Goal: Task Accomplishment & Management: Use online tool/utility

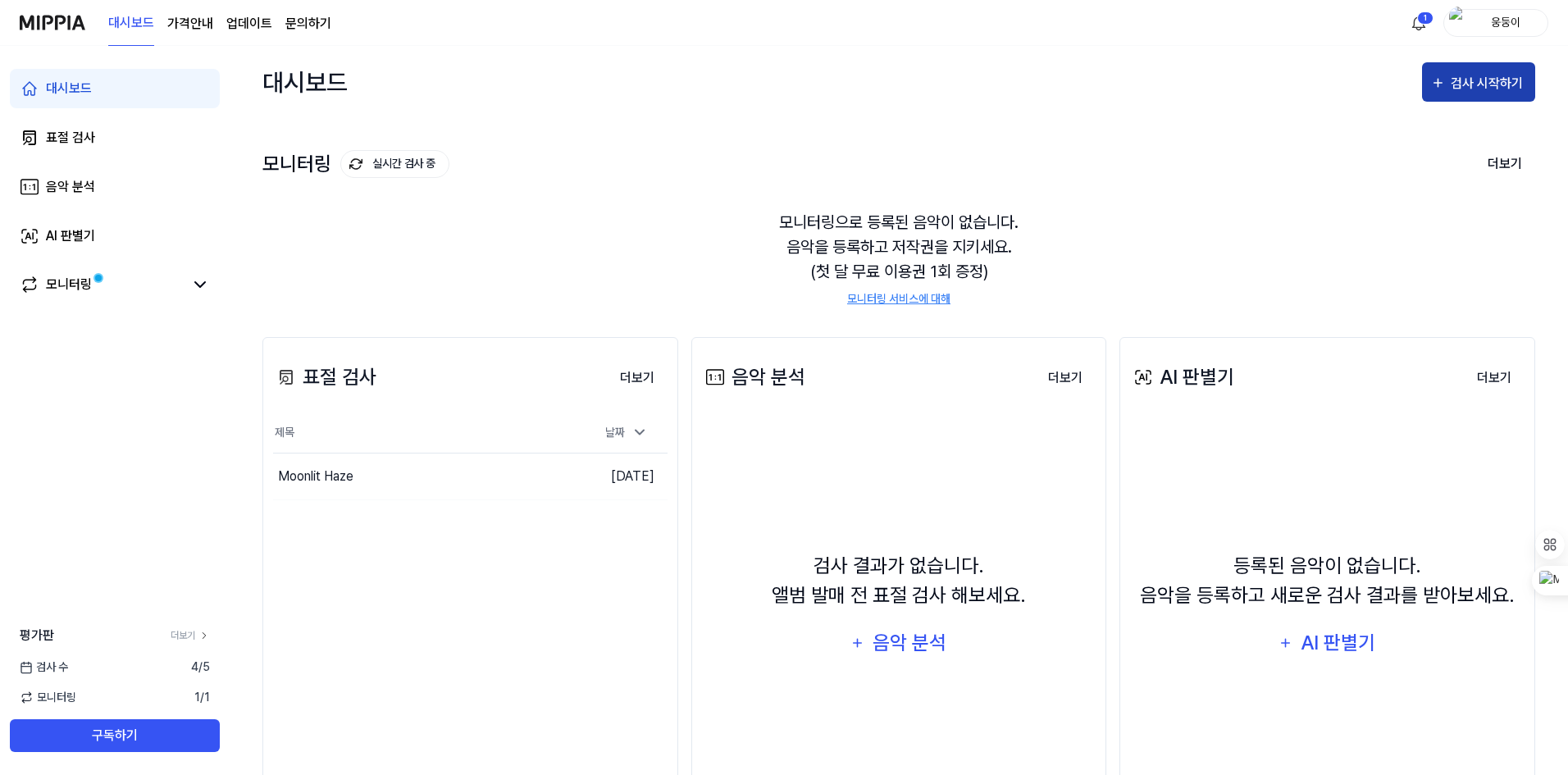
click at [1471, 87] on div "검사 시작하기" at bounding box center [1488, 84] width 77 height 21
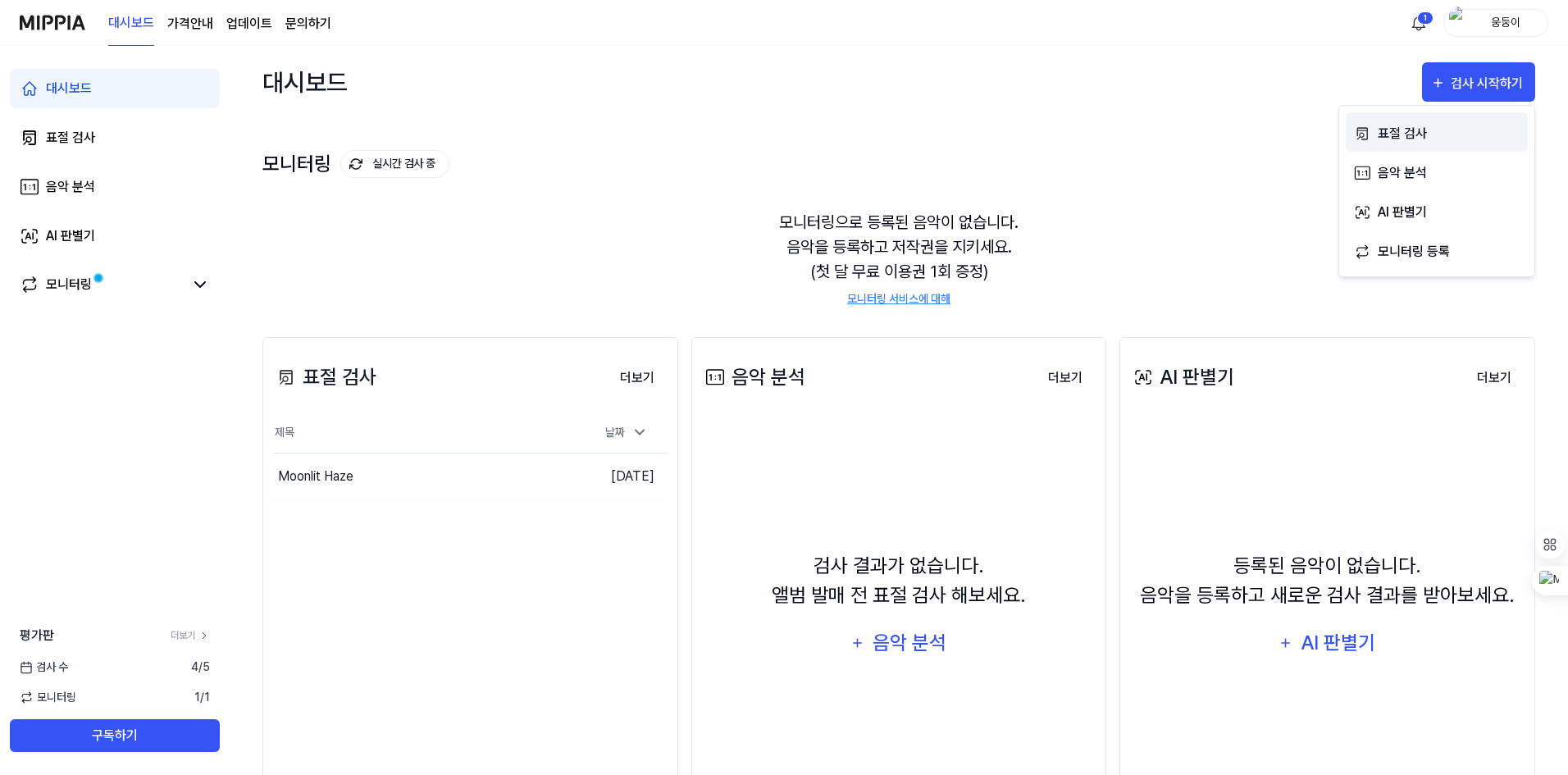
click at [1413, 137] on div "표절 검사" at bounding box center [1449, 133] width 142 height 21
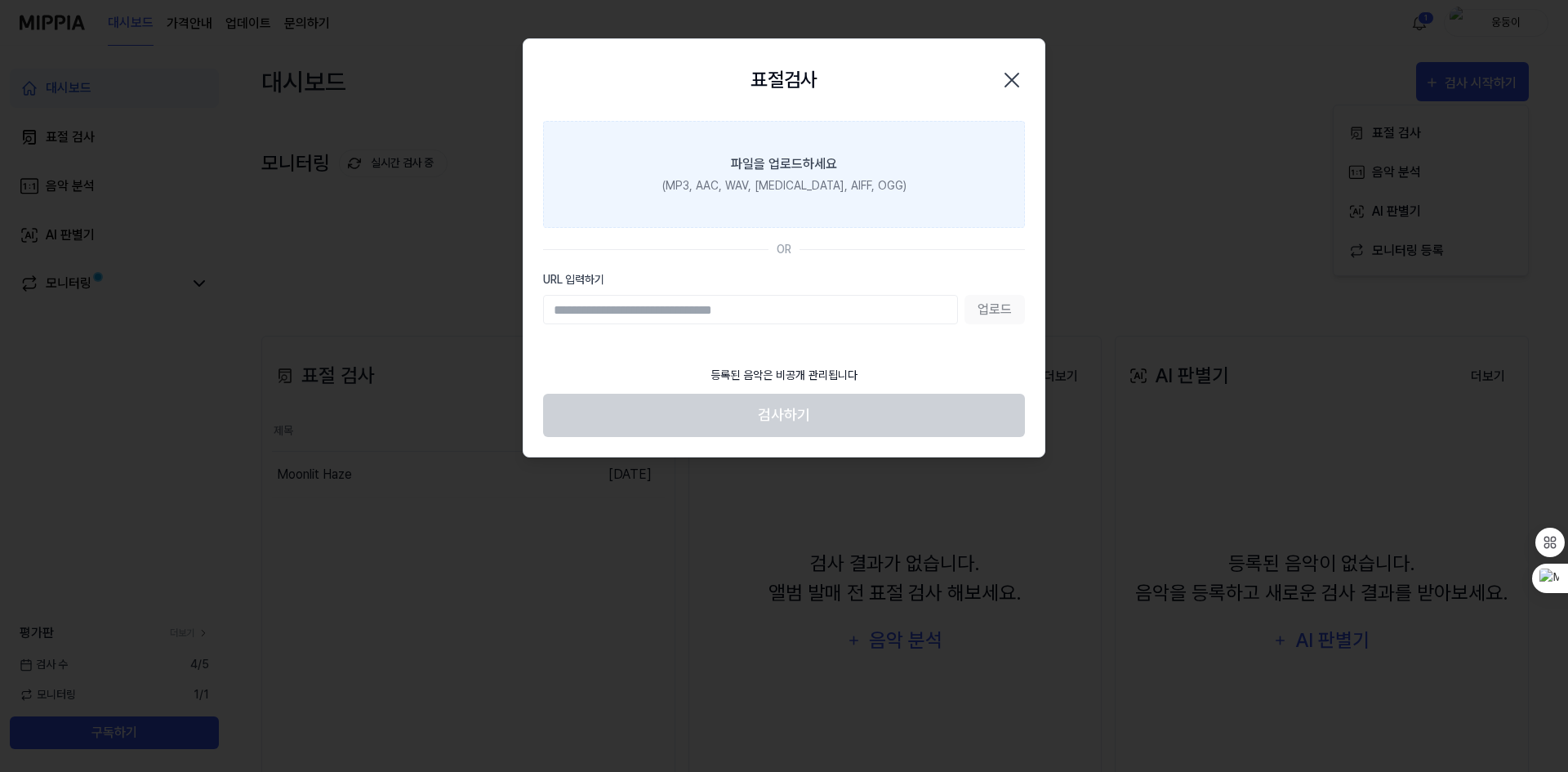
click at [805, 183] on div "(MP3, AAC, WAV, [MEDICAL_DATA], AIFF, OGG)" at bounding box center [784, 185] width 244 height 17
click at [0, 0] on input "파일을 업로드하세요 (MP3, AAC, WAV, [MEDICAL_DATA], AIFF, OGG)" at bounding box center [0, 0] width 0 height 0
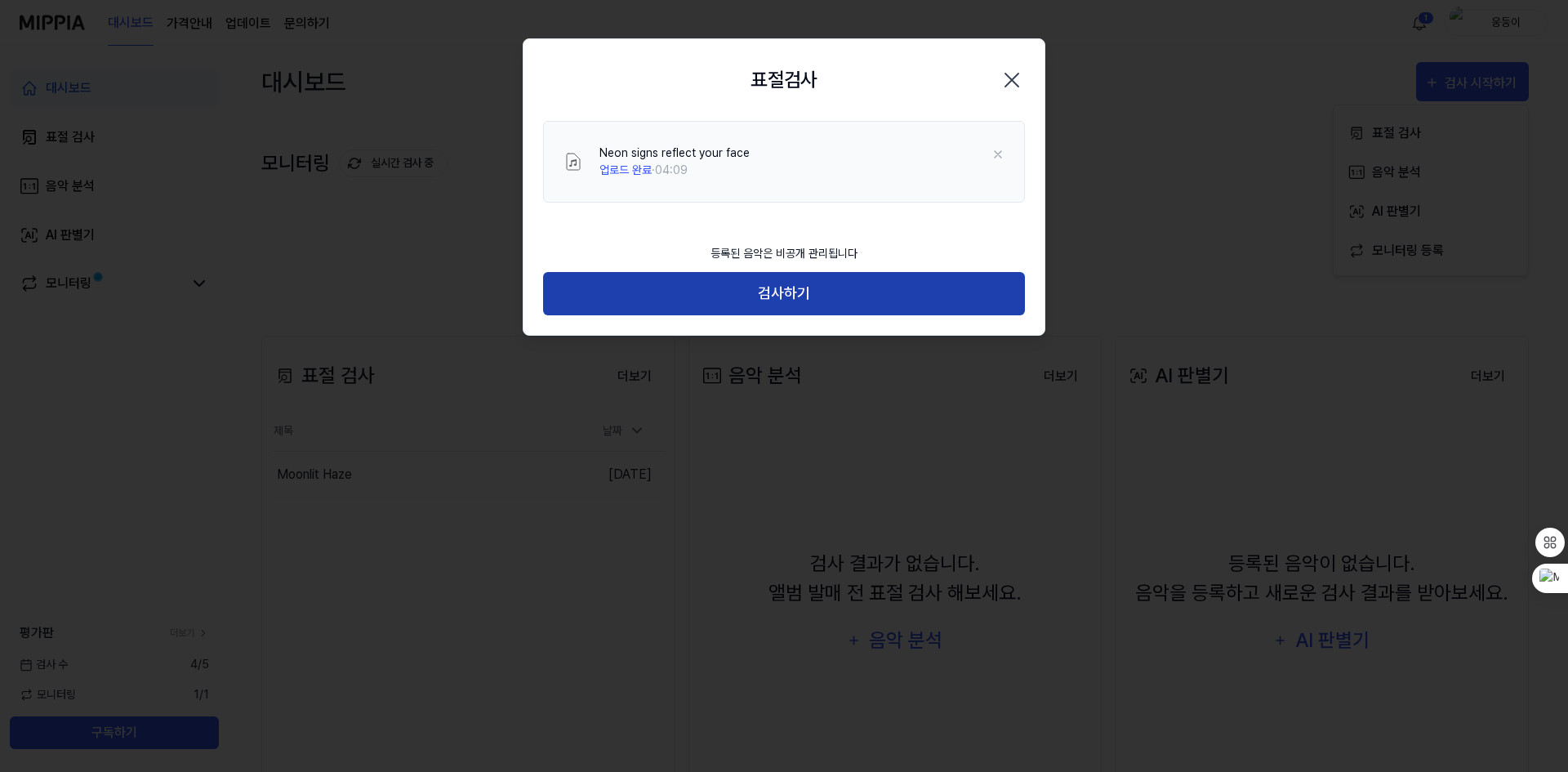
click at [819, 294] on button "검사하기" at bounding box center [783, 294] width 481 height 43
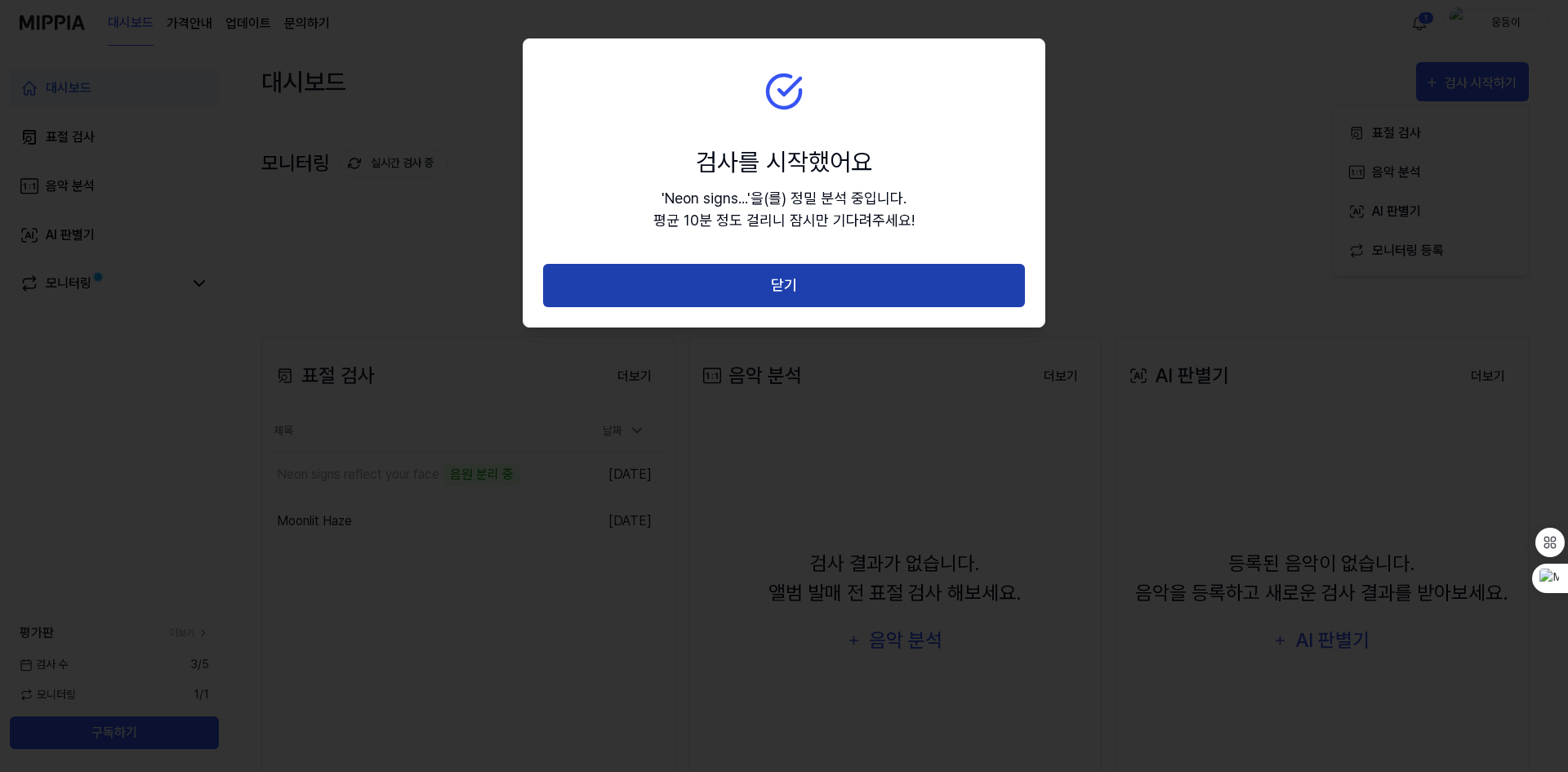
click at [805, 280] on button "닫기" at bounding box center [783, 286] width 481 height 43
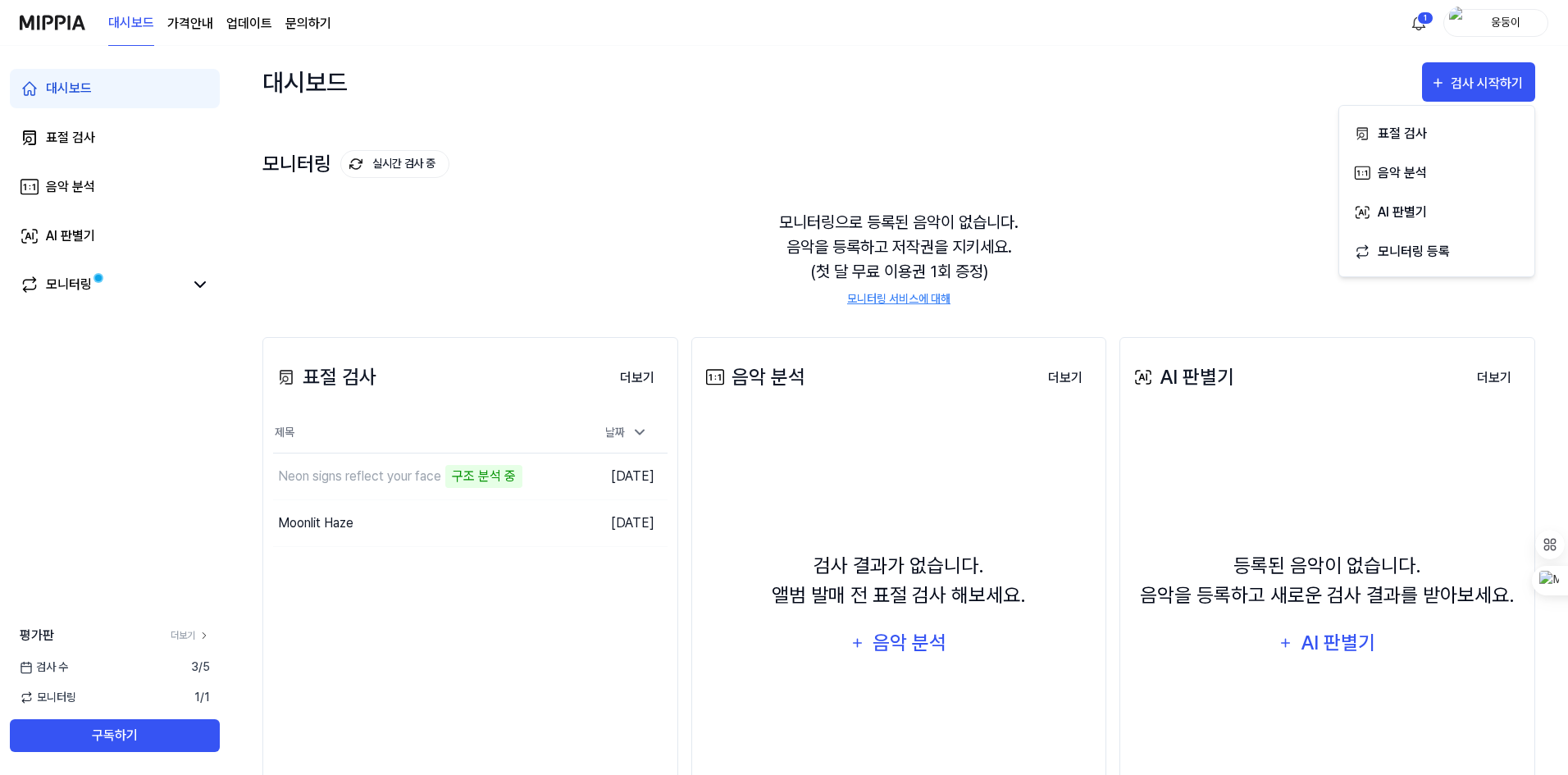
click at [1281, 295] on div "모니터링으로 등록된 음악이 없습니다. 음악을 등록하고 저작권을 지키세요. (첫 달 무료 이용권 1회 증정) 모니터링 서비스에 대해" at bounding box center [898, 259] width 1272 height 137
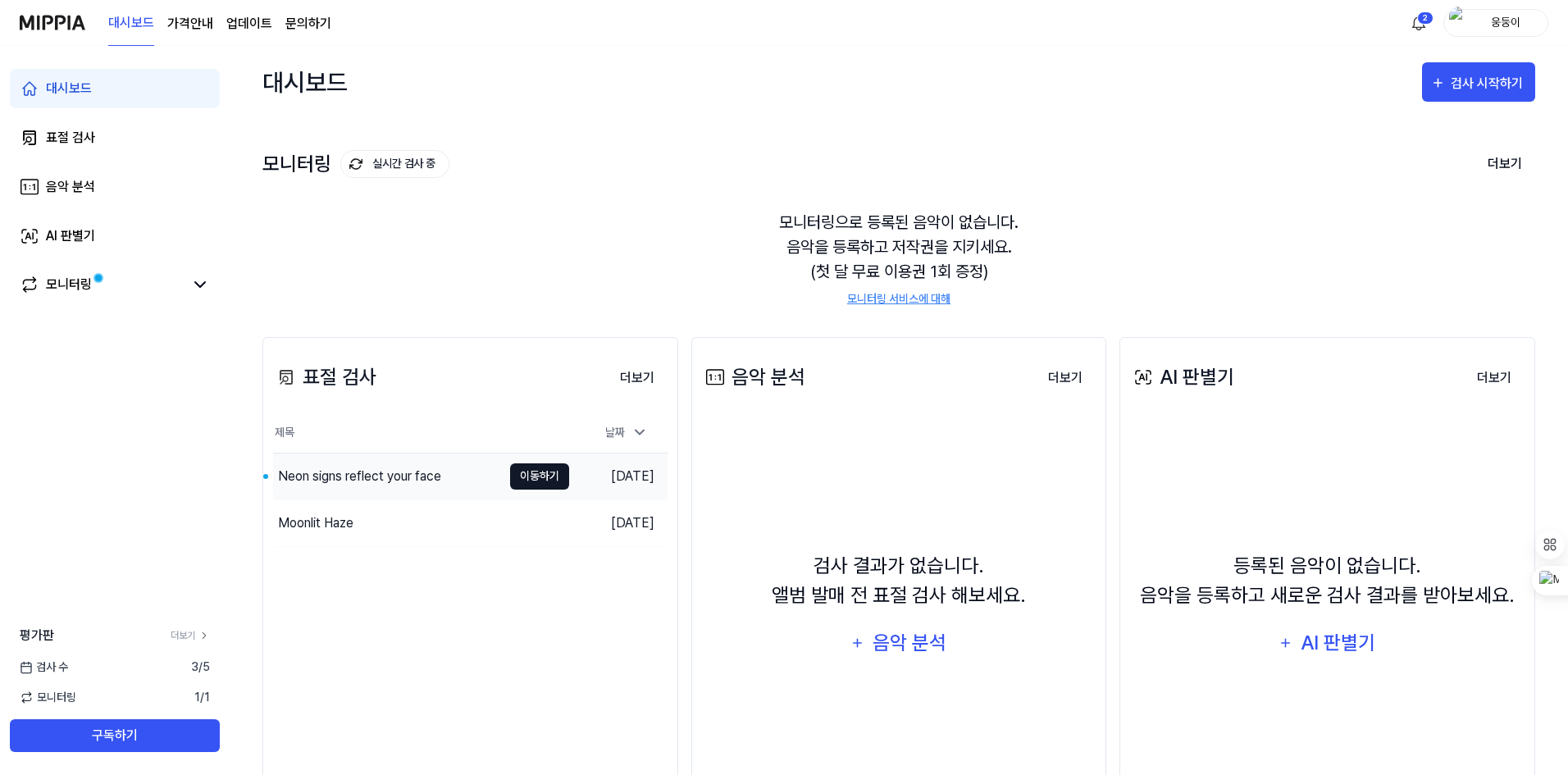
click at [536, 474] on button "이동하기" at bounding box center [539, 477] width 59 height 26
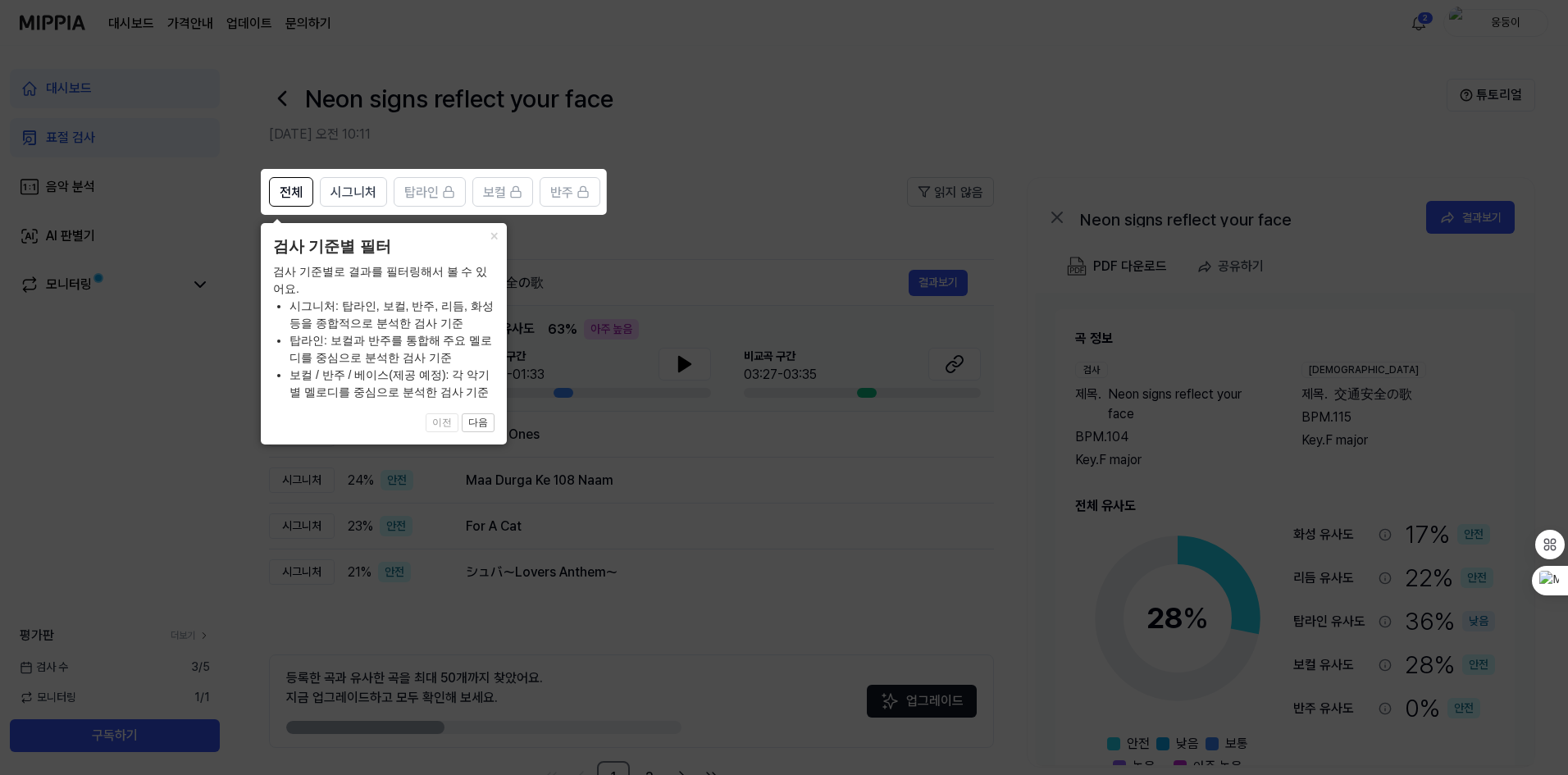
click at [664, 441] on icon at bounding box center [787, 387] width 1575 height 775
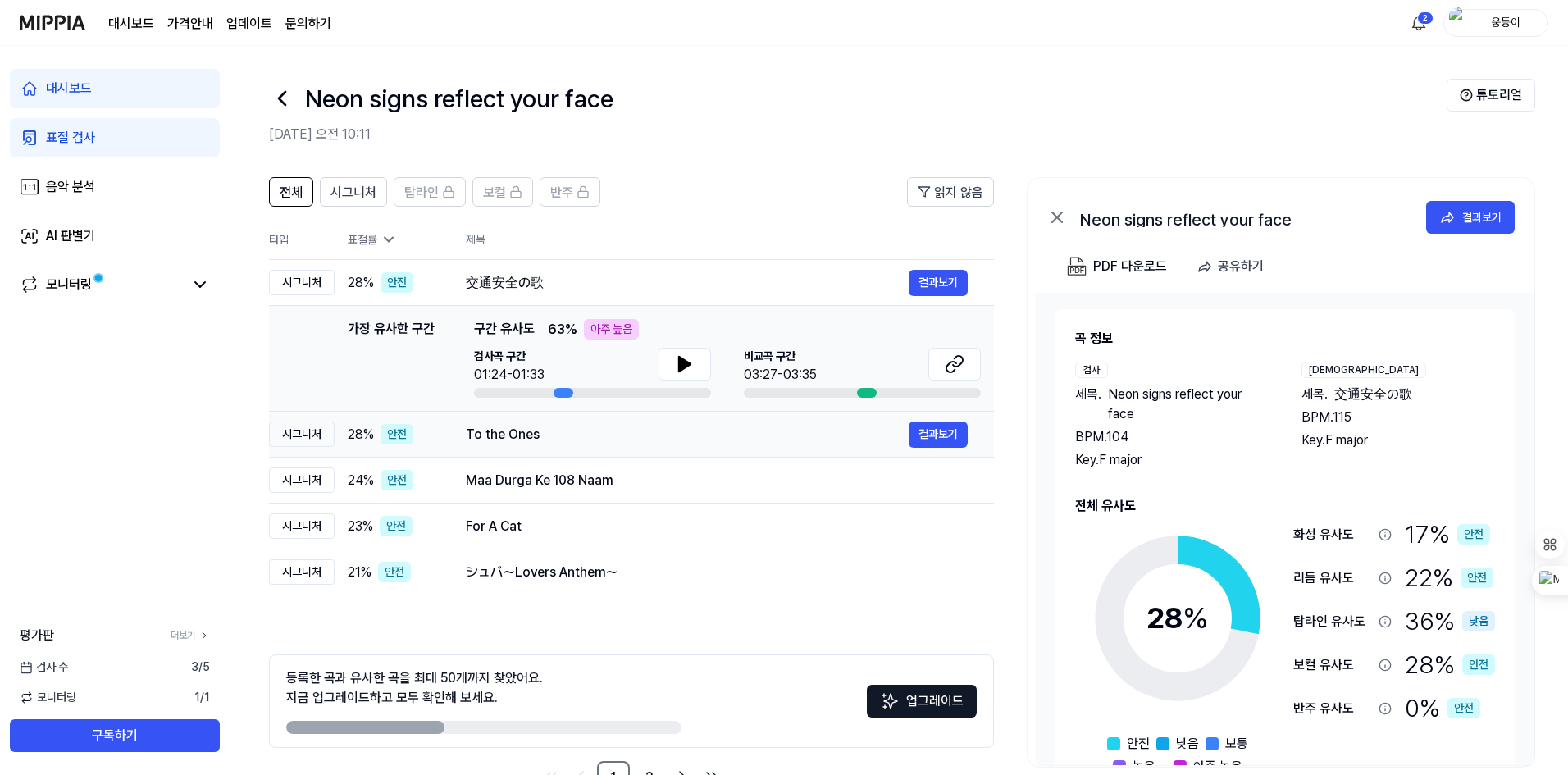
click at [667, 440] on div "To the Ones" at bounding box center [688, 435] width 443 height 20
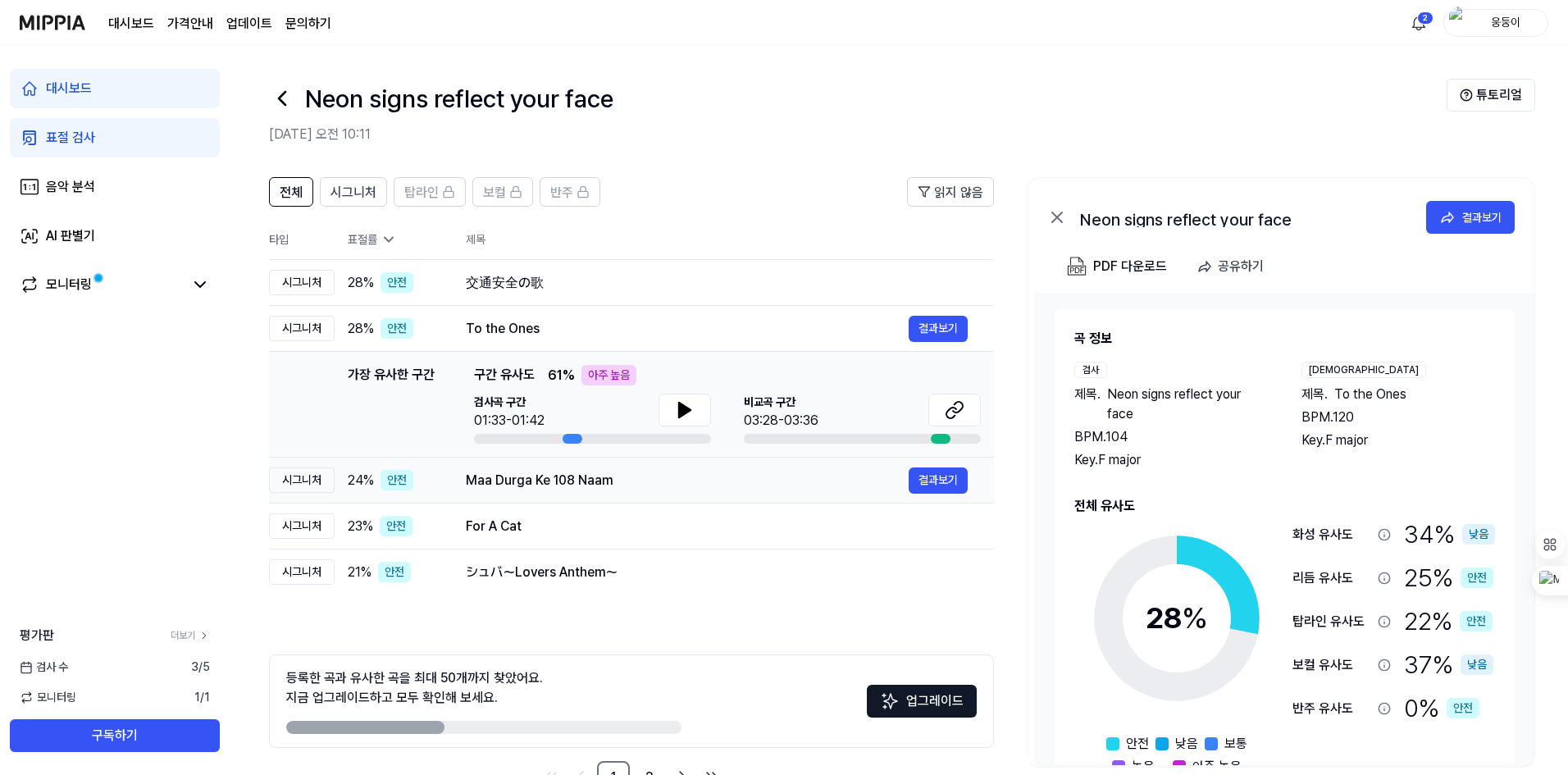
click at [680, 480] on div "Maa Durga Ke 108 Naam" at bounding box center [688, 481] width 443 height 20
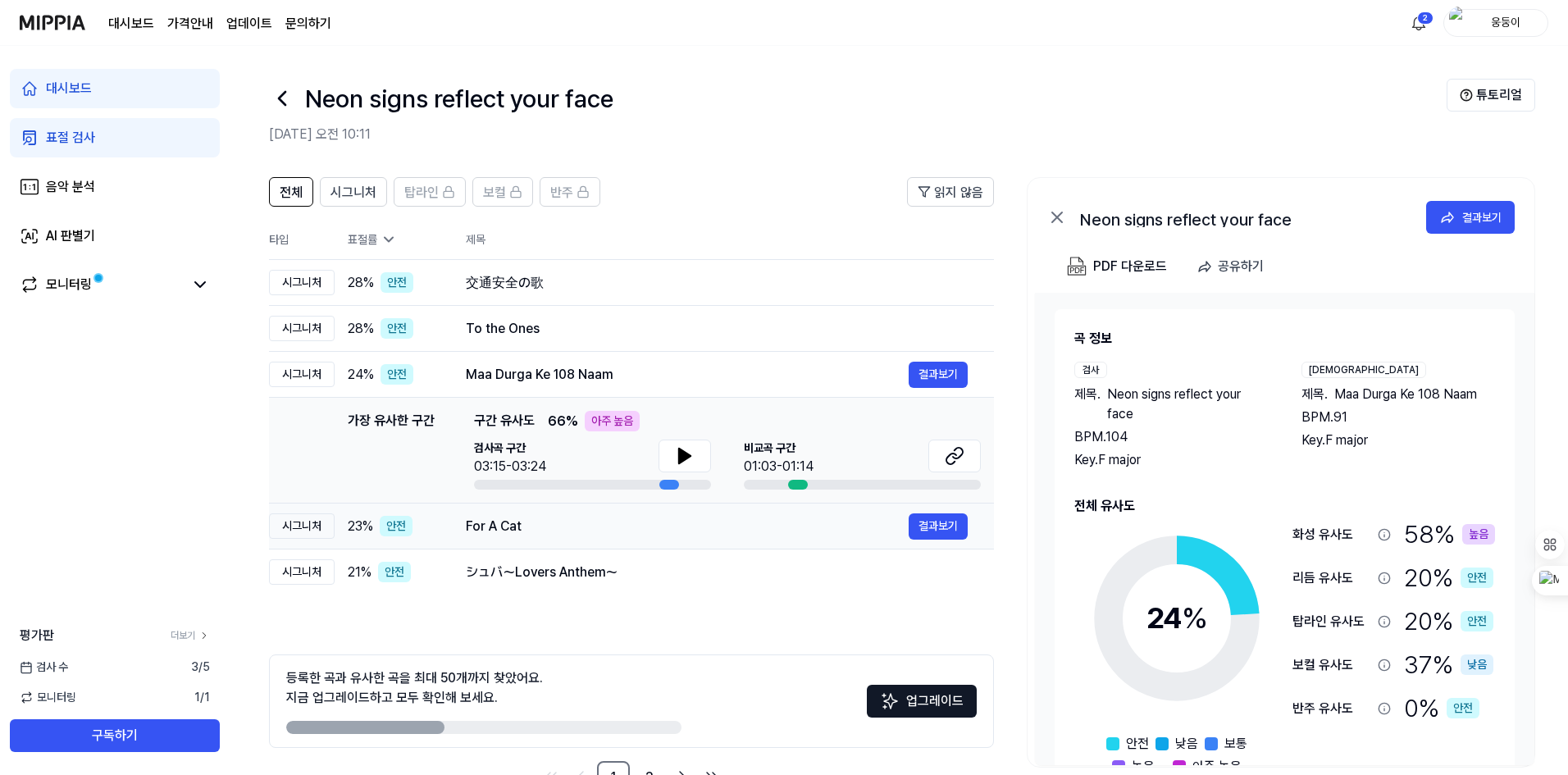
click at [665, 518] on div "For A Cat" at bounding box center [688, 526] width 443 height 20
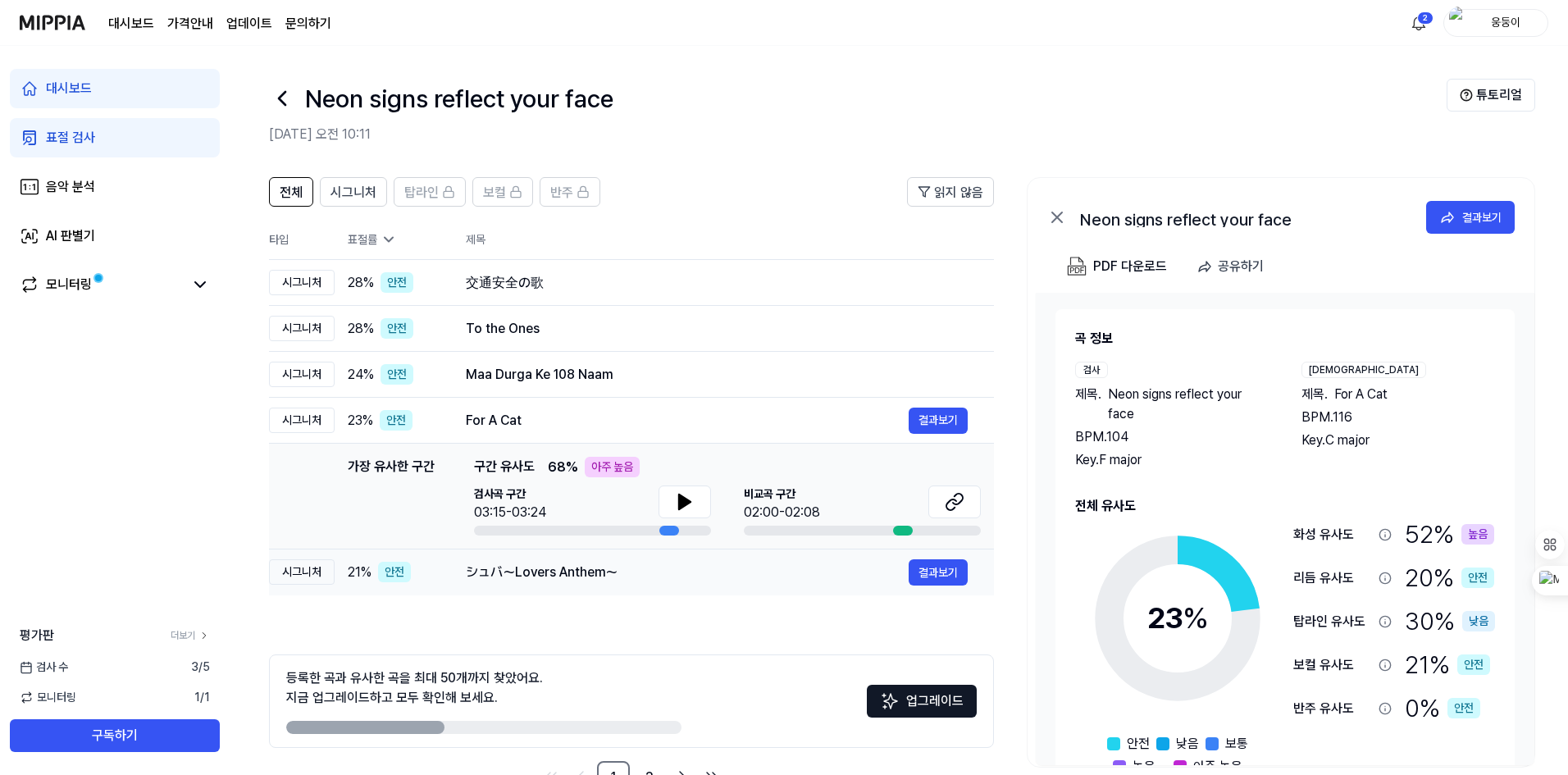
click at [650, 567] on div "シュバ～Lovers Anthem～" at bounding box center [688, 572] width 443 height 20
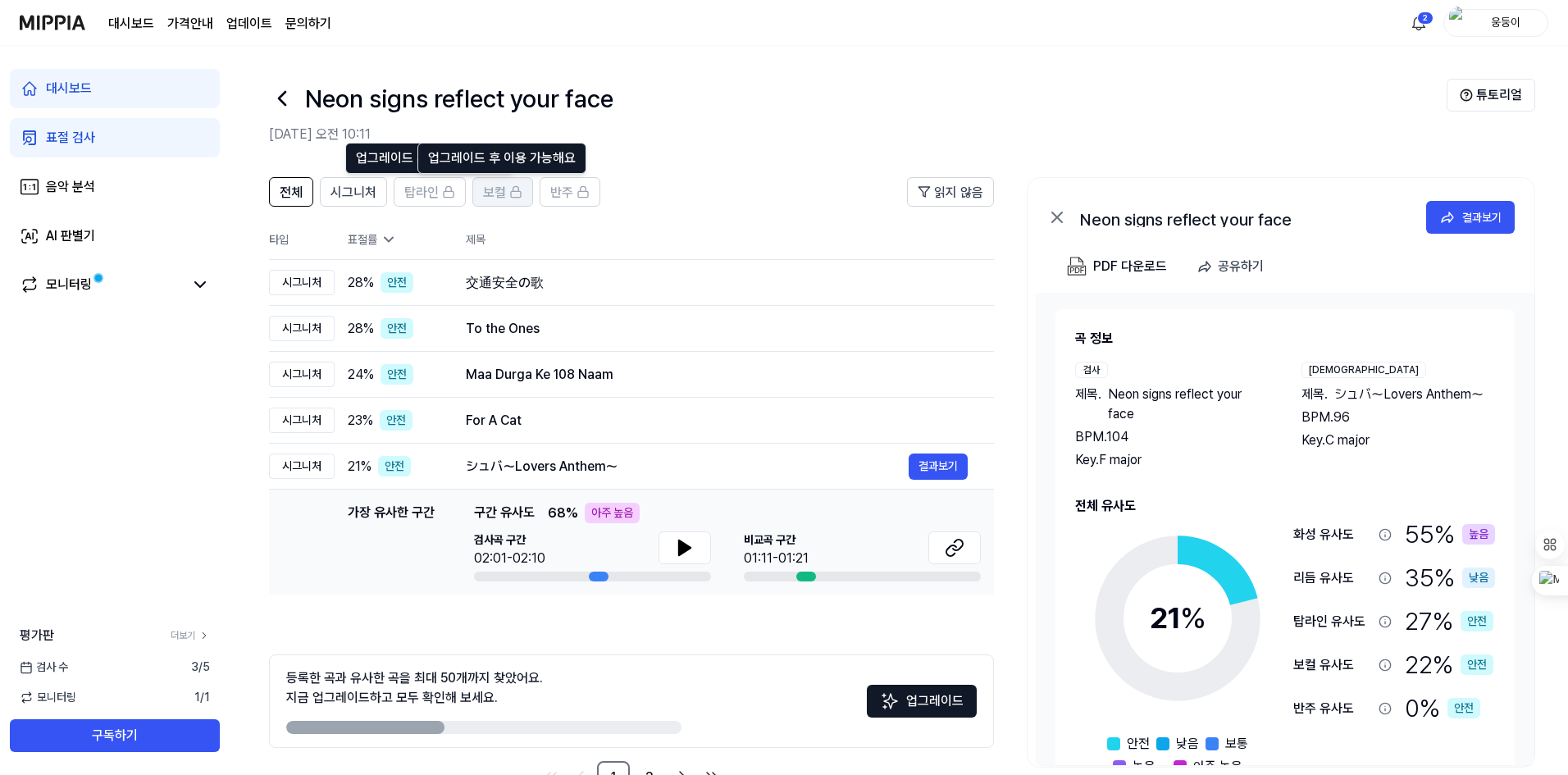
click at [504, 194] on span "보컬" at bounding box center [494, 193] width 23 height 20
click at [499, 194] on span "보컬" at bounding box center [494, 193] width 23 height 20
click at [928, 699] on button "업그레이드" at bounding box center [921, 701] width 110 height 33
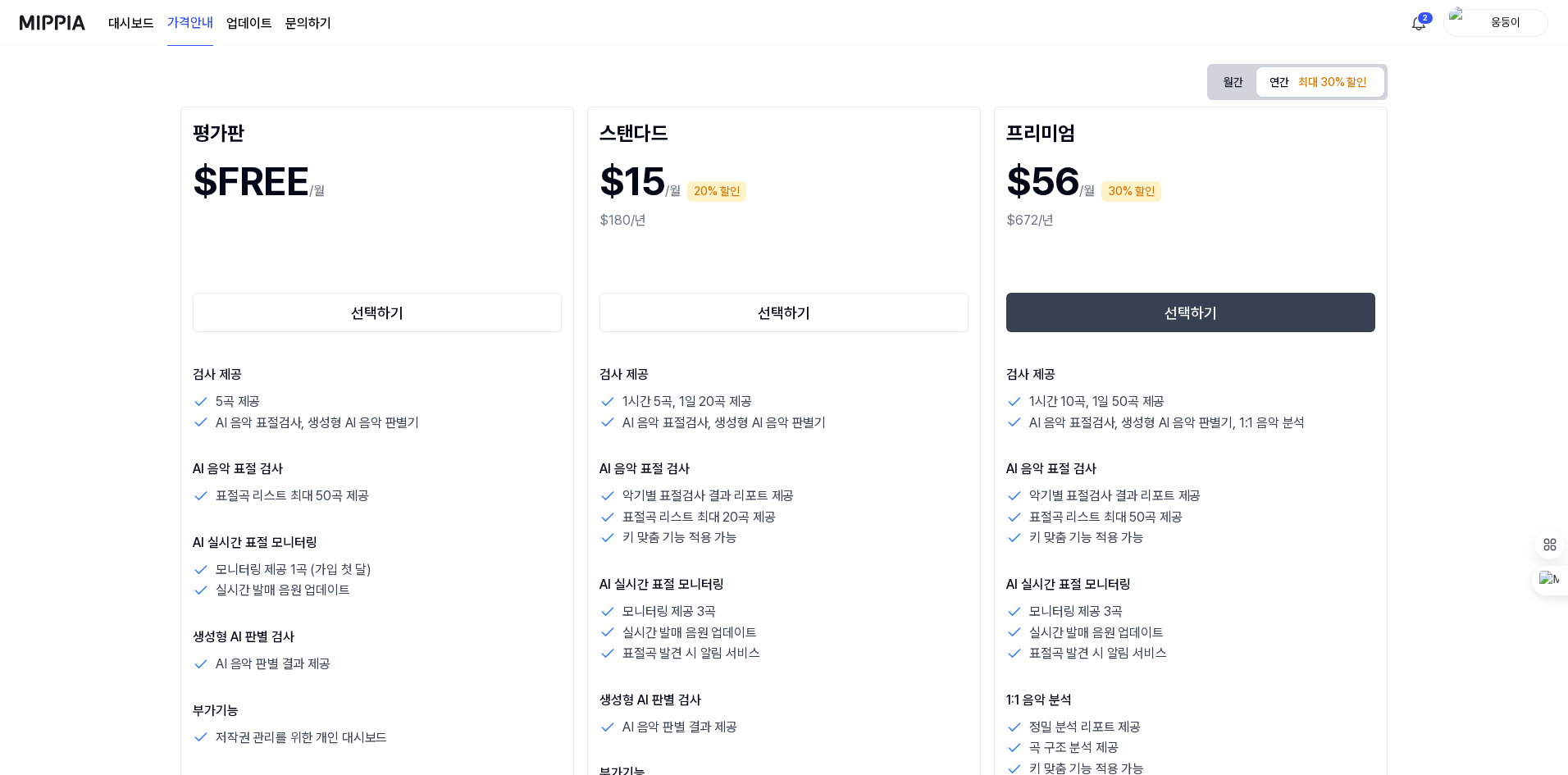
scroll to position [164, 0]
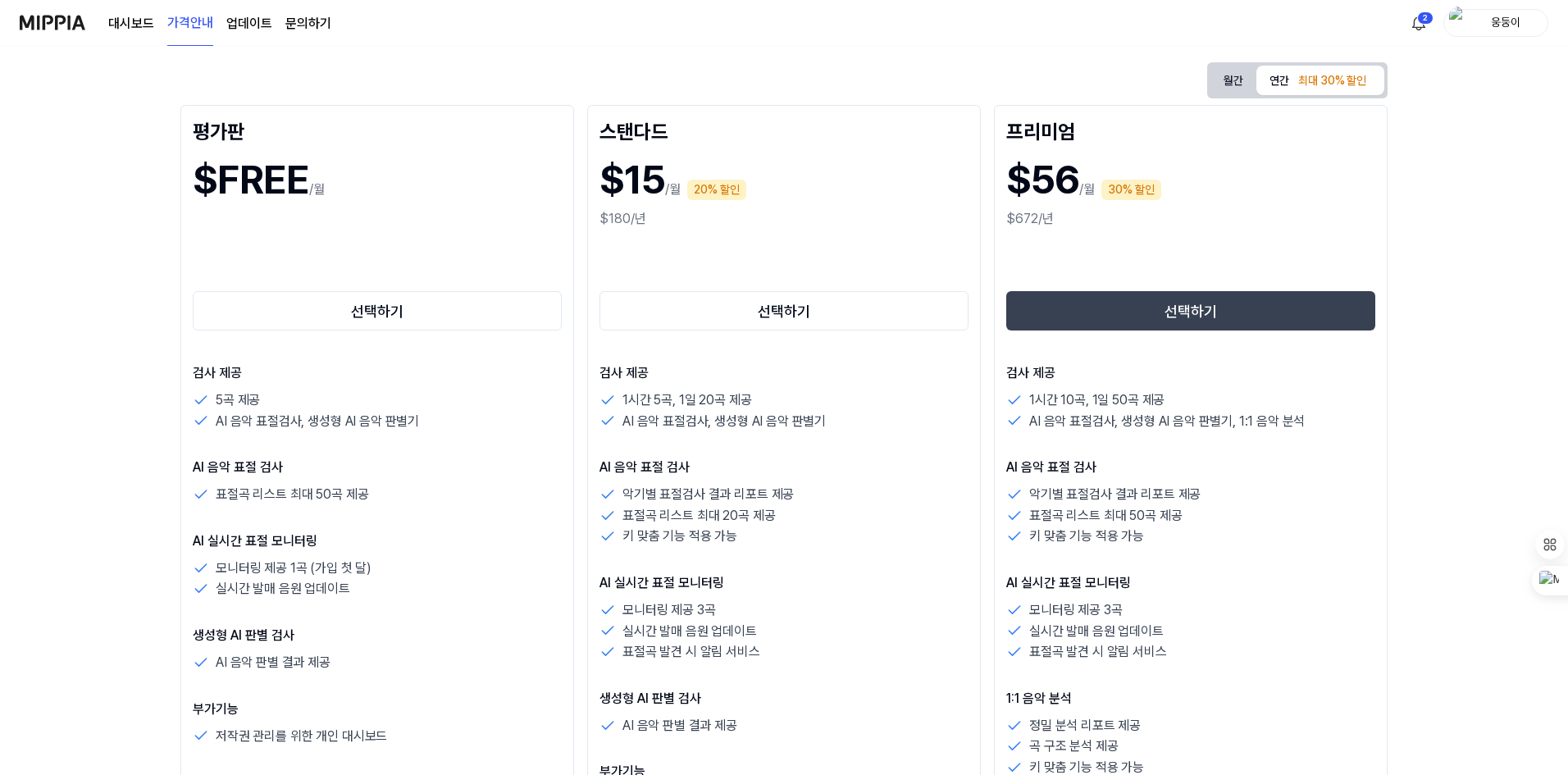
click at [1230, 84] on button "월간" at bounding box center [1234, 81] width 46 height 30
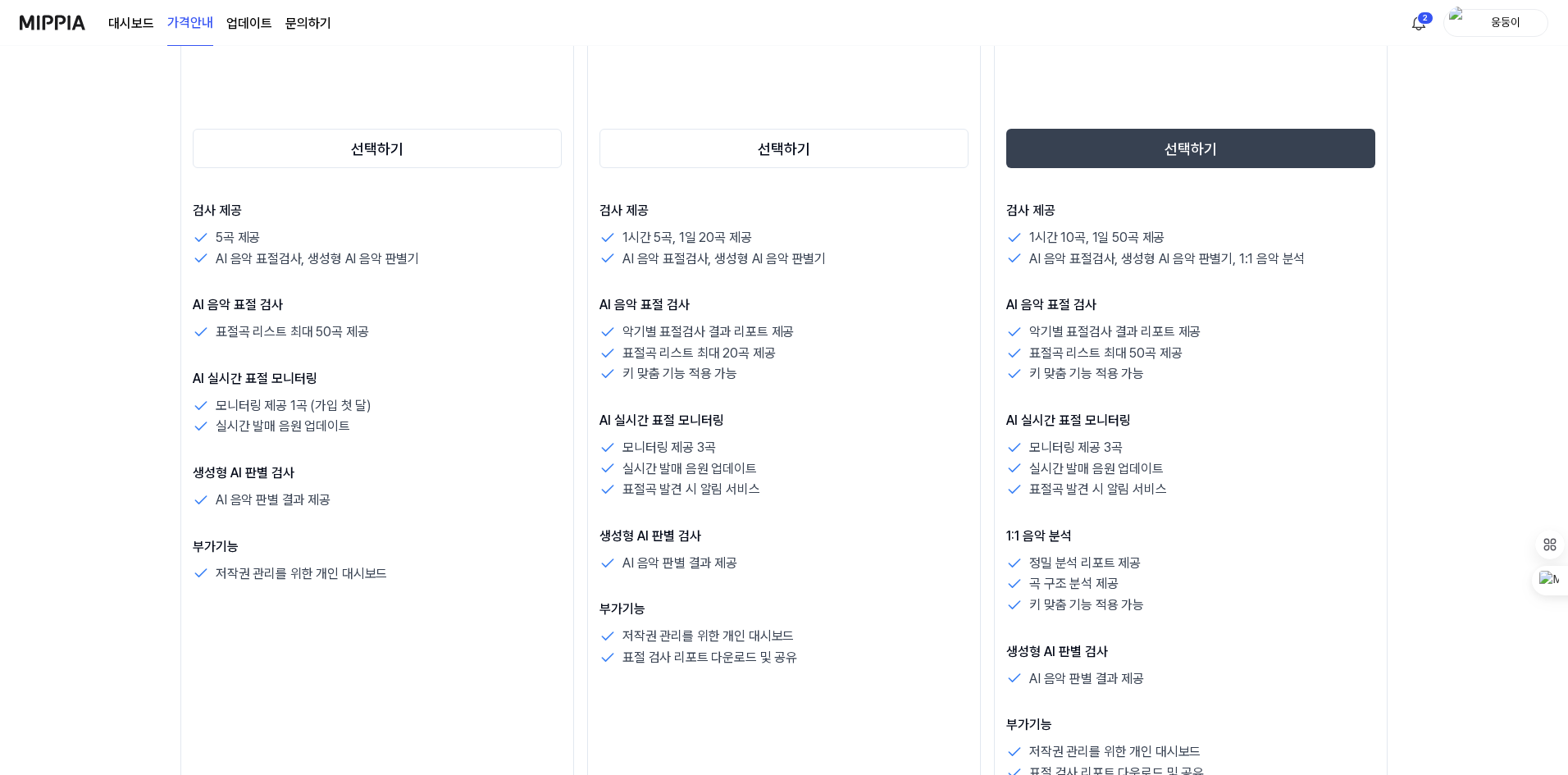
scroll to position [246, 0]
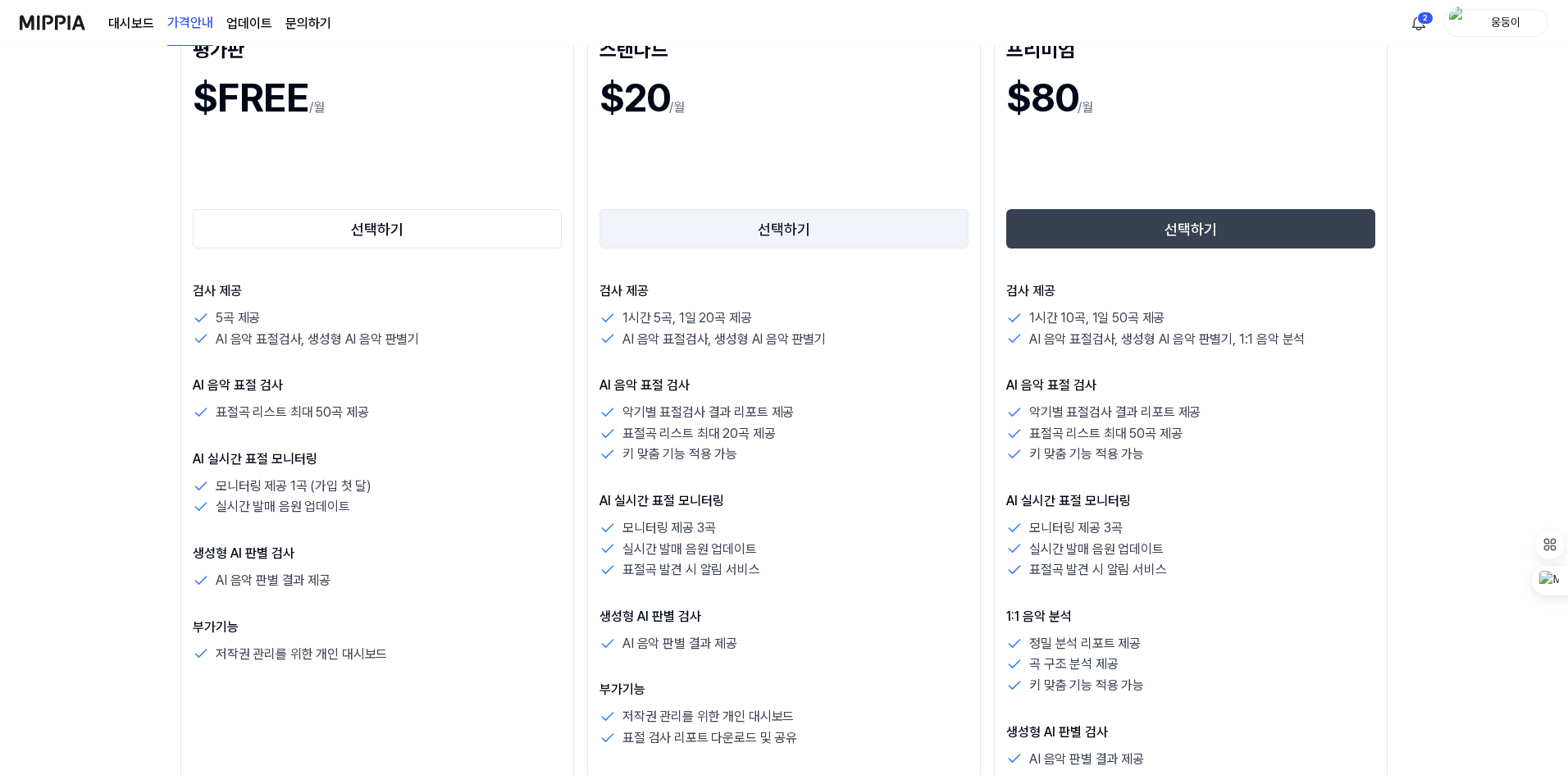
click at [852, 230] on button "선택하기" at bounding box center [784, 229] width 369 height 40
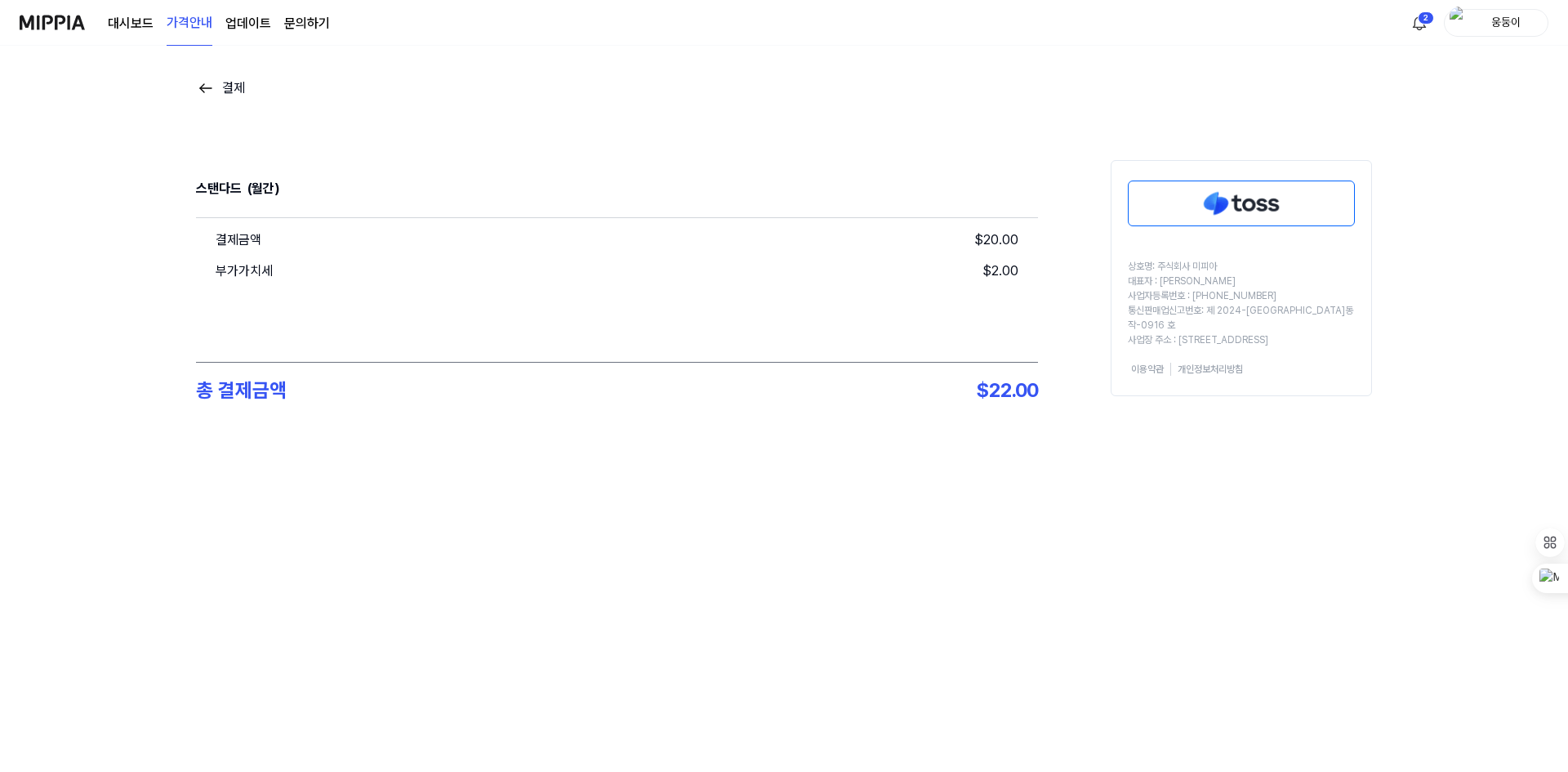
click at [1224, 204] on img at bounding box center [1241, 203] width 226 height 44
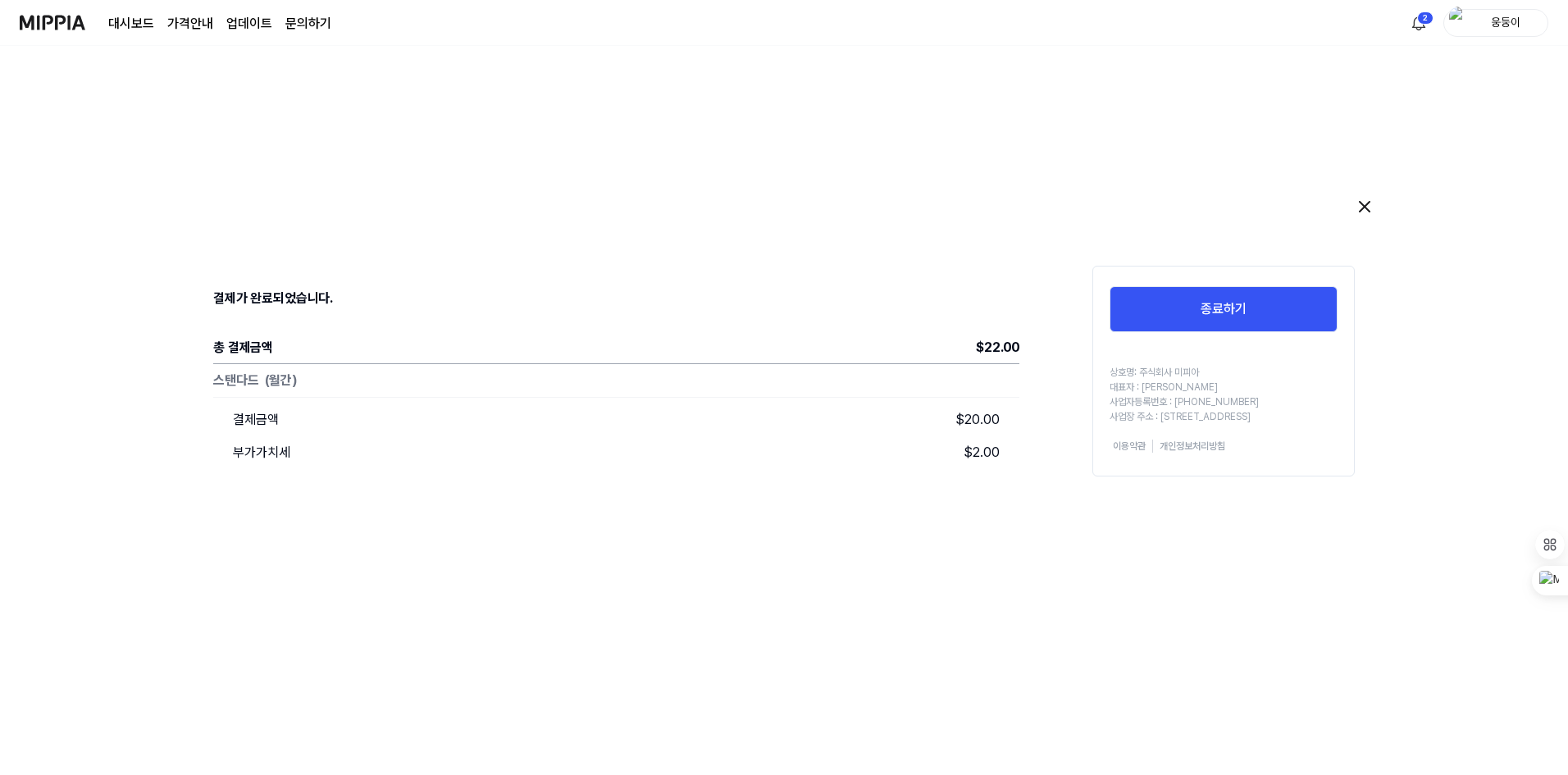
click at [63, 26] on img at bounding box center [53, 22] width 66 height 45
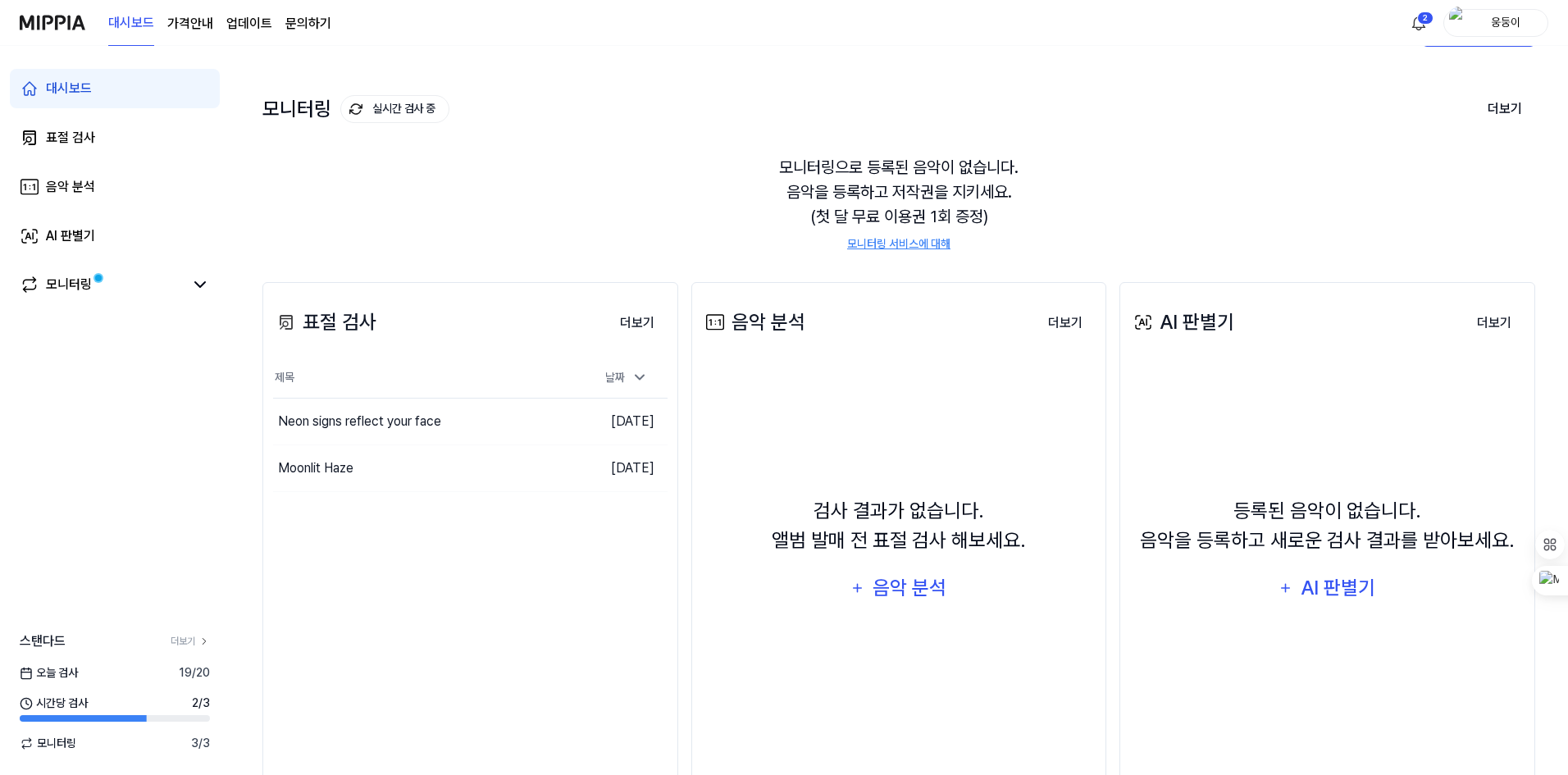
scroll to position [112, 0]
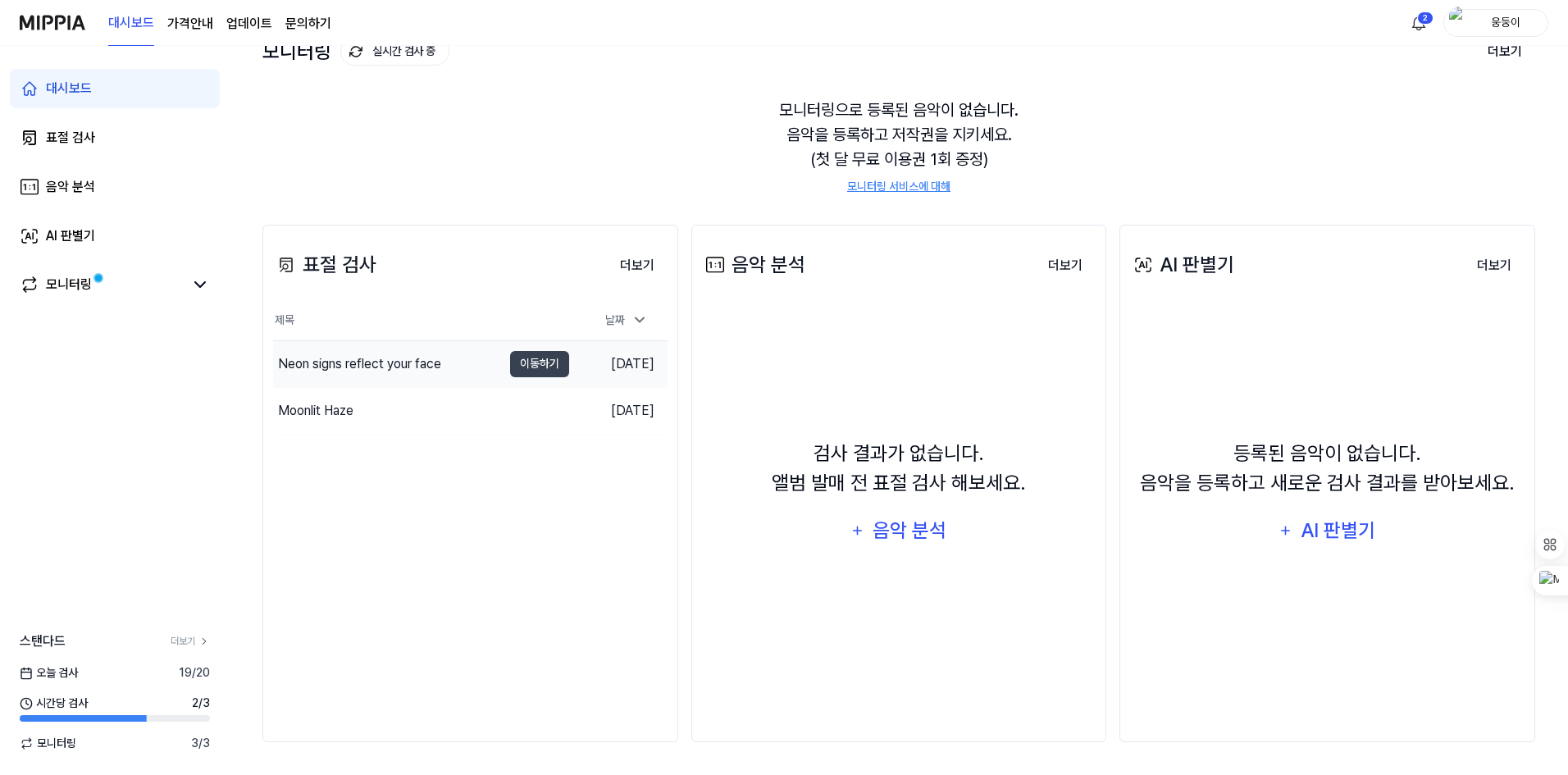
click at [469, 365] on div "Neon signs reflect your face" at bounding box center [388, 364] width 229 height 46
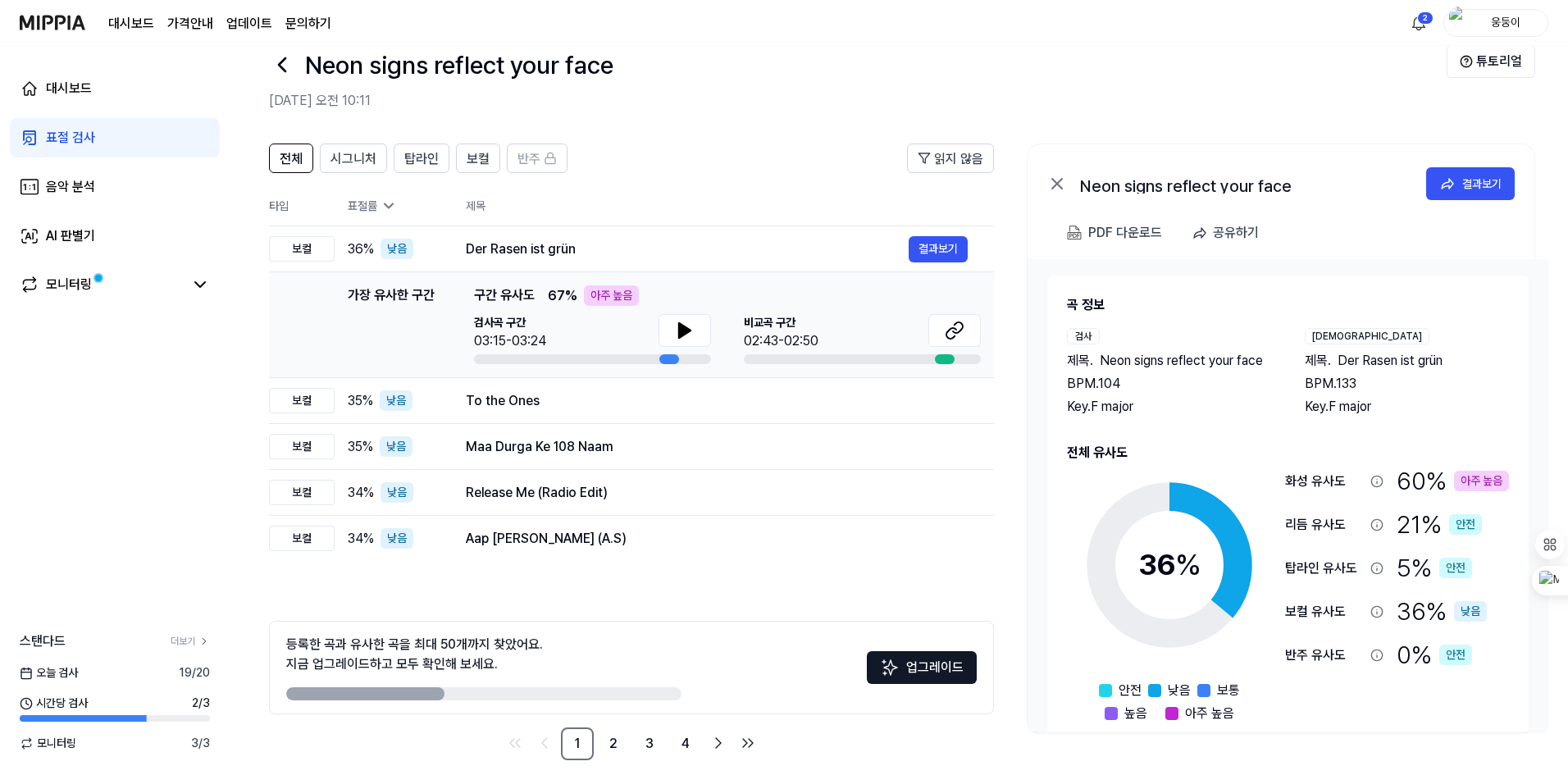
scroll to position [52, 0]
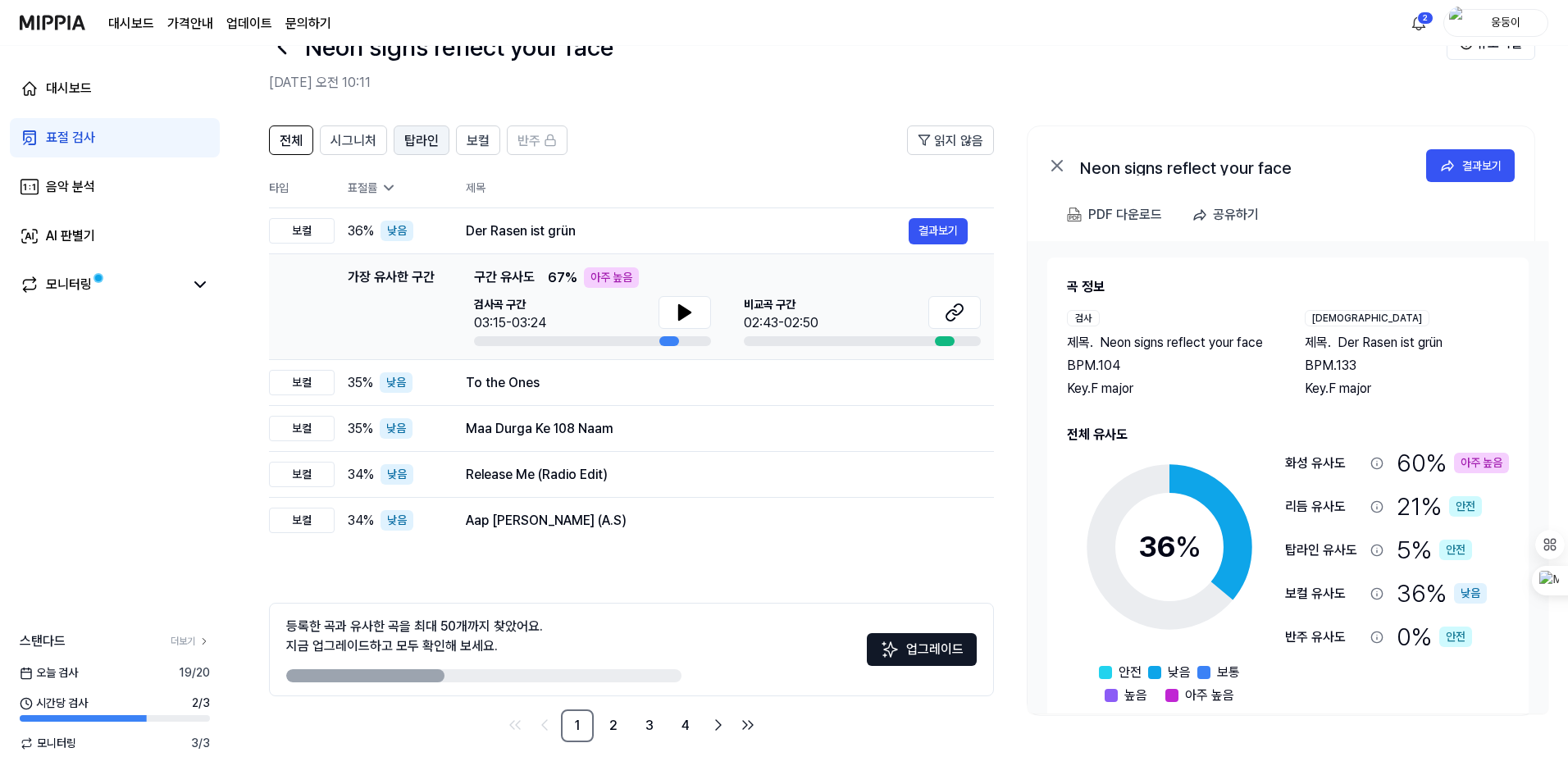
click at [408, 143] on span "탑라인" at bounding box center [422, 141] width 35 height 20
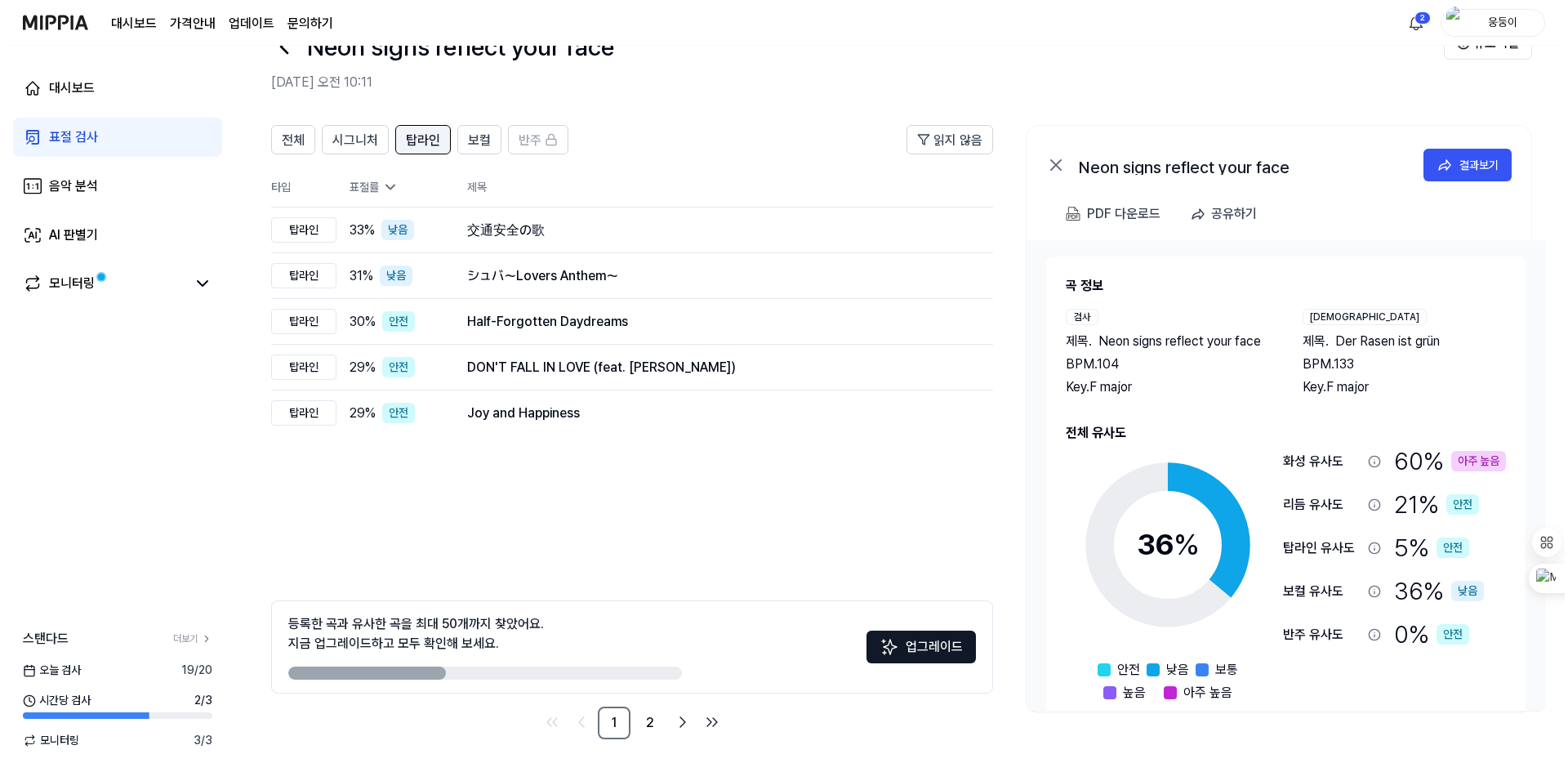
scroll to position [0, 0]
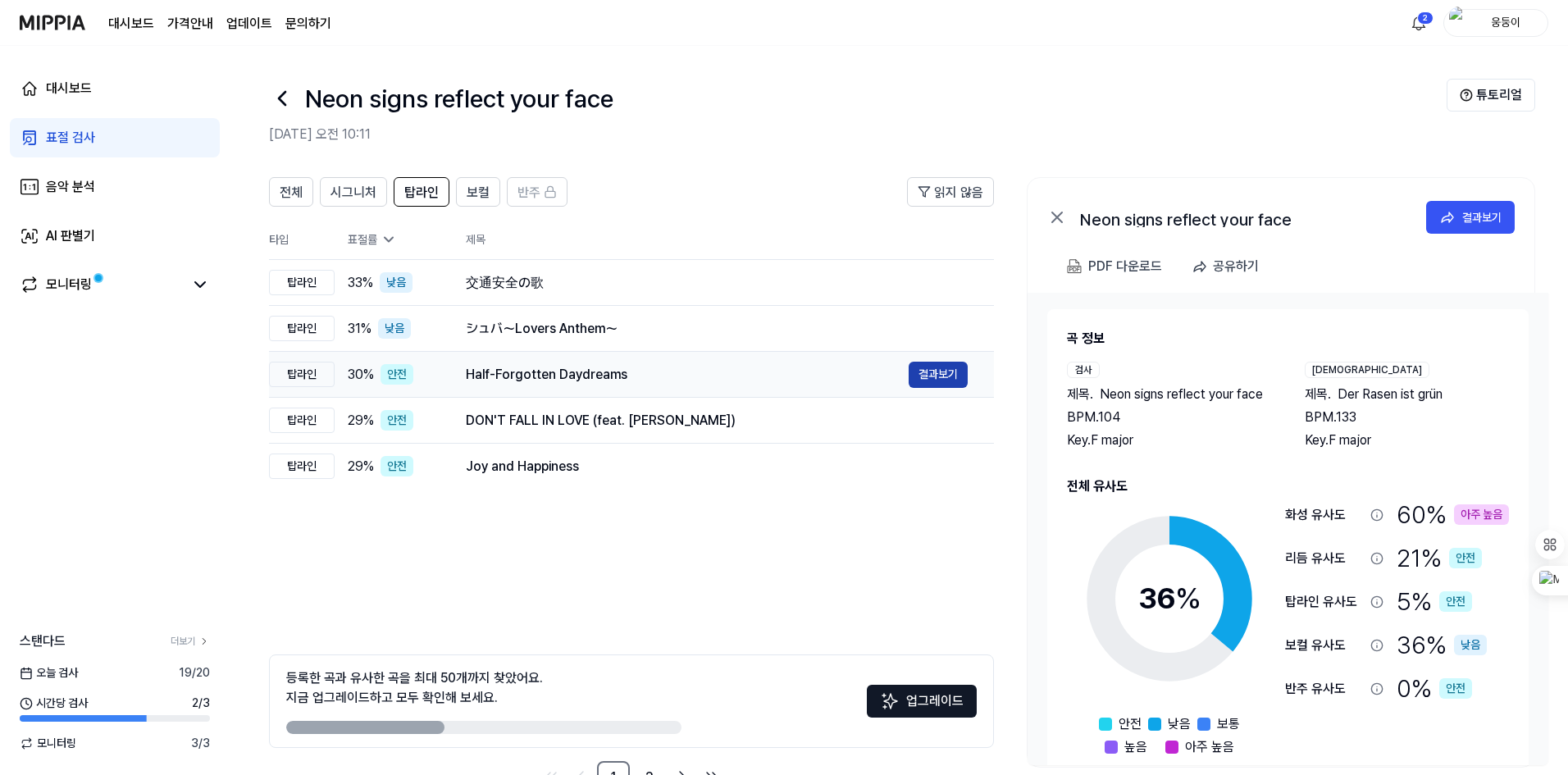
click at [922, 376] on button "결과보기" at bounding box center [938, 375] width 59 height 26
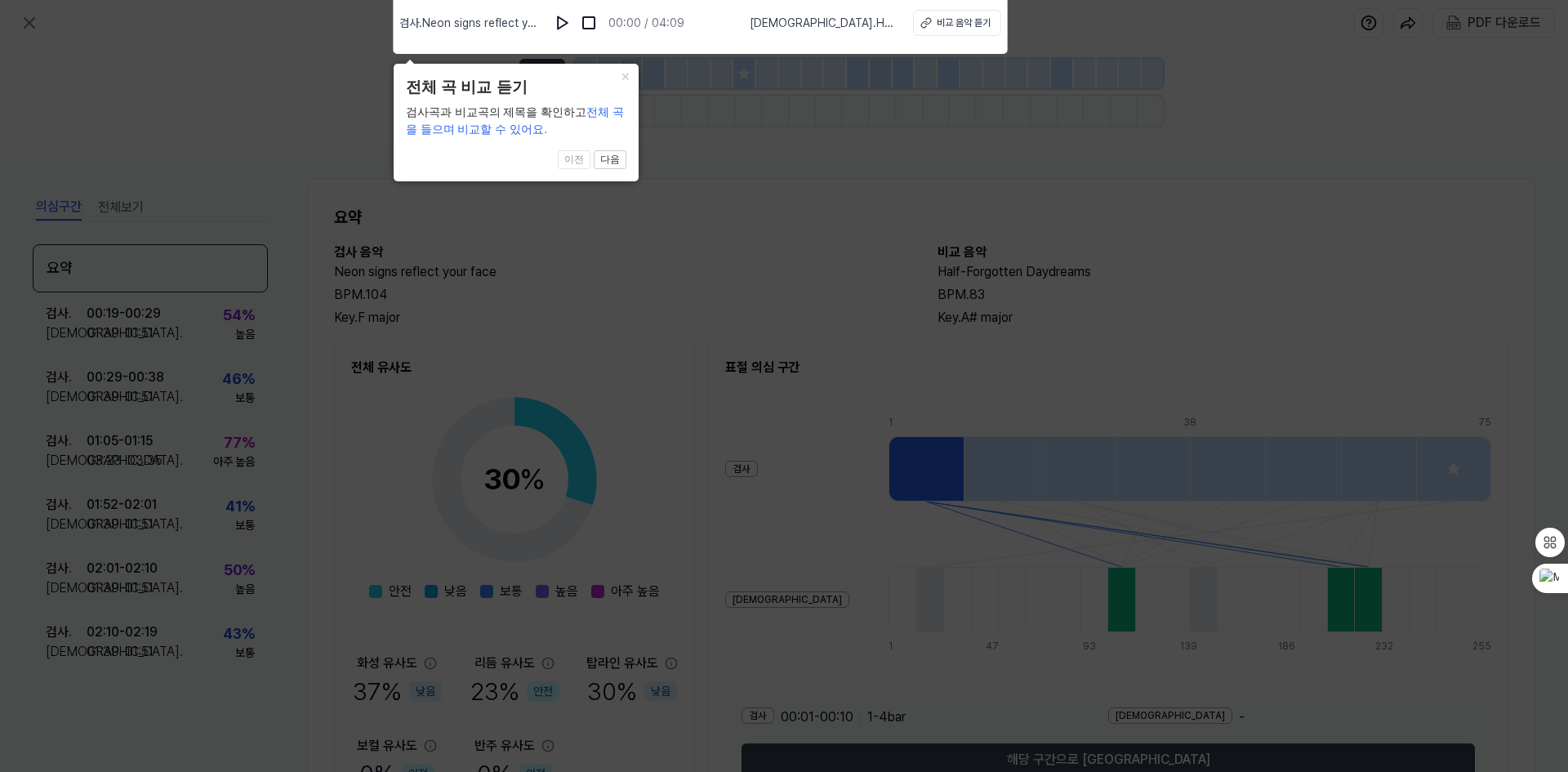
click at [700, 180] on icon at bounding box center [784, 381] width 1568 height 780
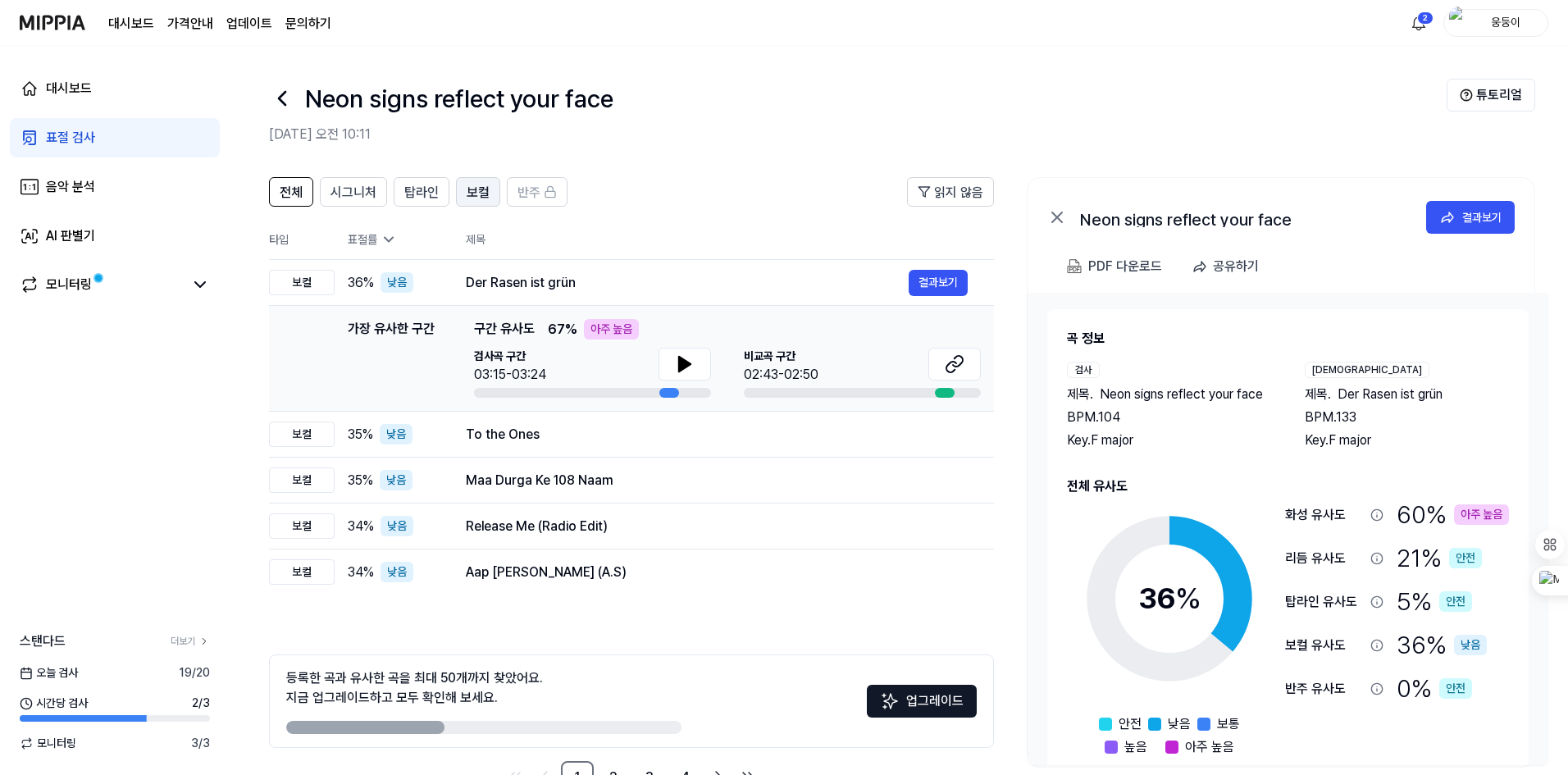
click at [458, 190] on button "보컬" at bounding box center [478, 192] width 44 height 30
click at [436, 192] on span "탑라인" at bounding box center [422, 193] width 35 height 20
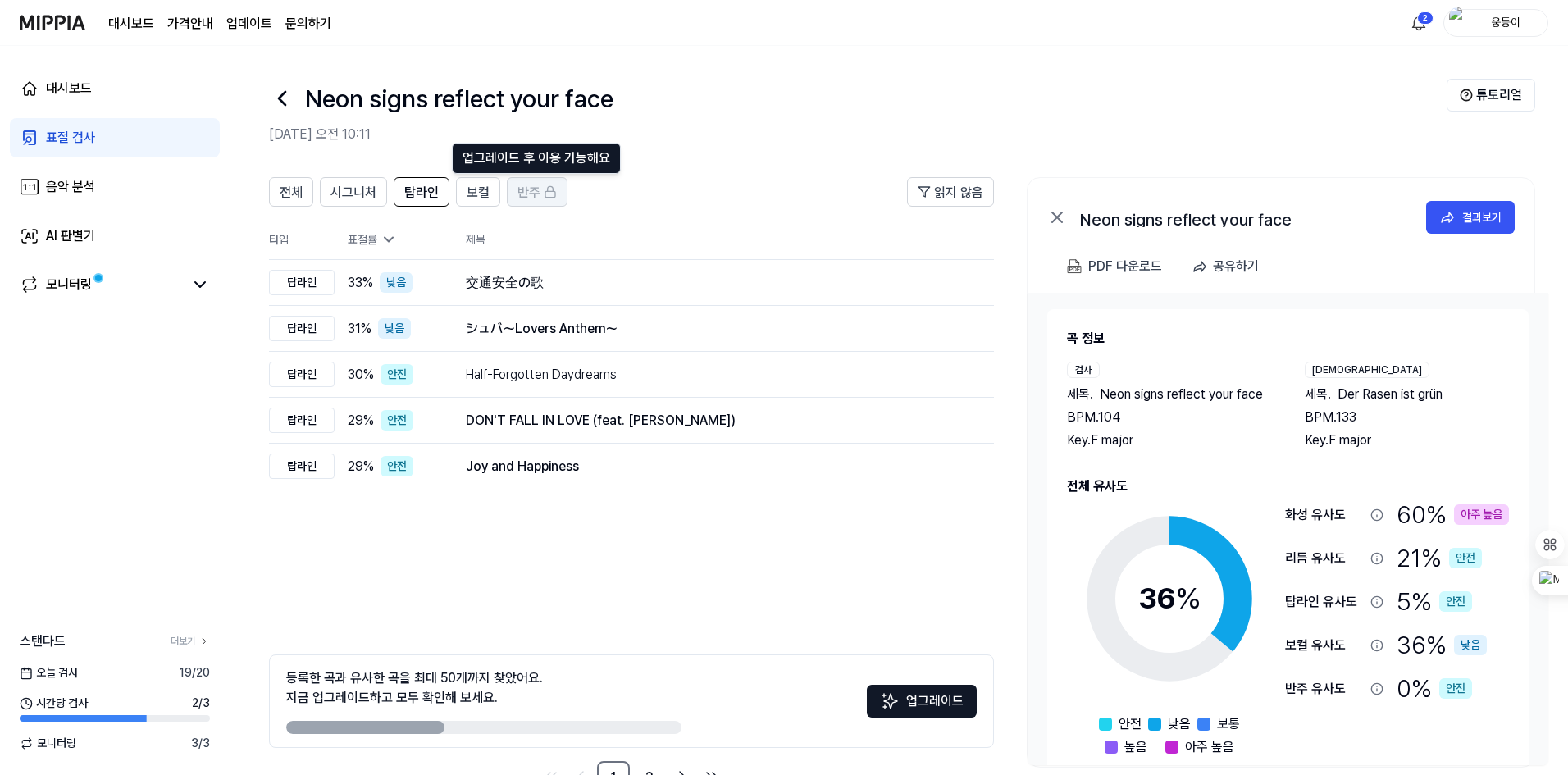
click at [527, 196] on span "반주" at bounding box center [529, 193] width 23 height 20
click at [530, 188] on span "반주" at bounding box center [529, 193] width 23 height 20
click at [939, 695] on button "업그레이드" at bounding box center [921, 701] width 110 height 33
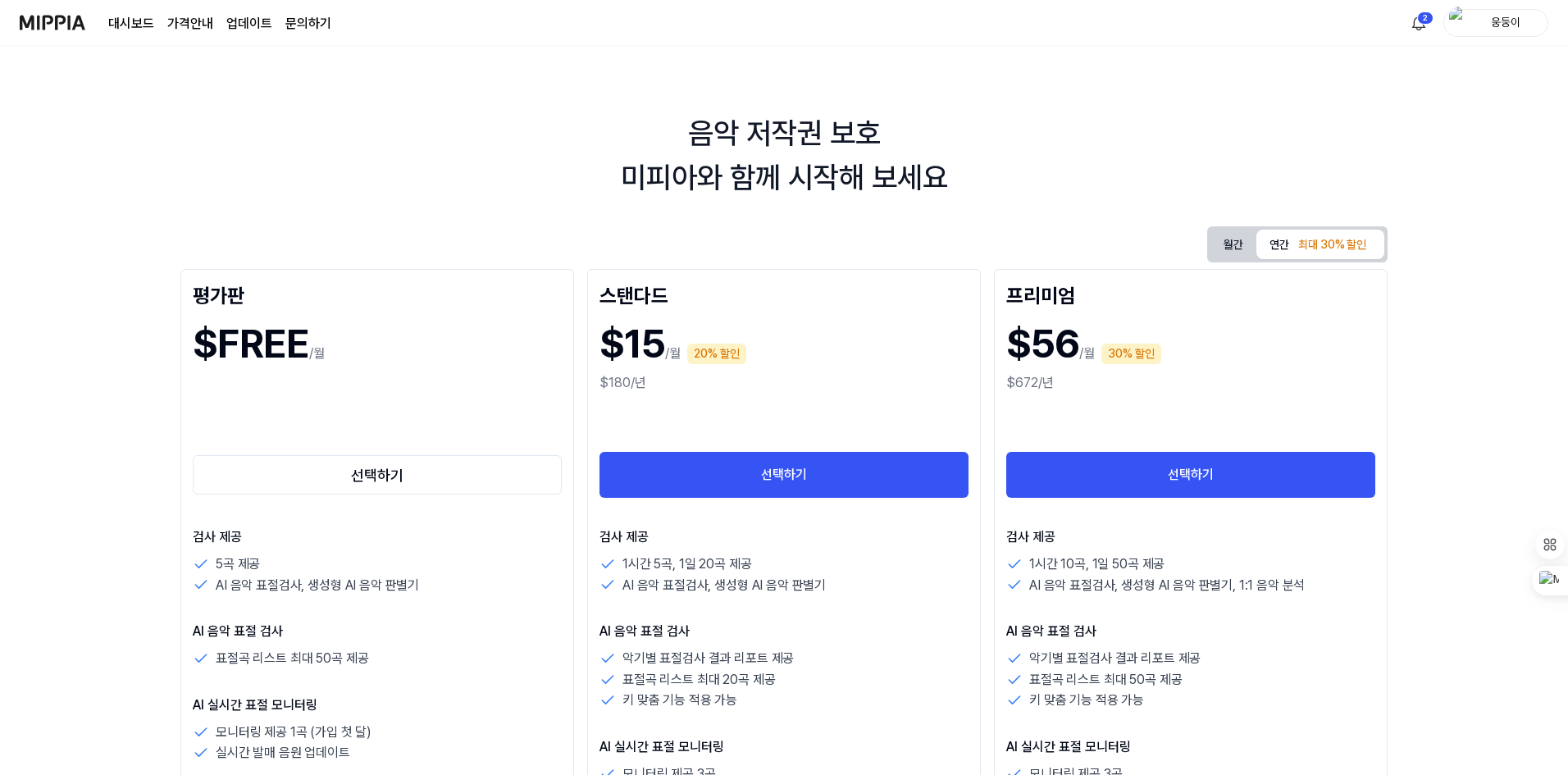
click at [1220, 236] on button "월간" at bounding box center [1234, 245] width 46 height 30
click at [320, 166] on div "음악 저작권 보호 미피아와 함께 시작해 보세요" at bounding box center [784, 156] width 1568 height 89
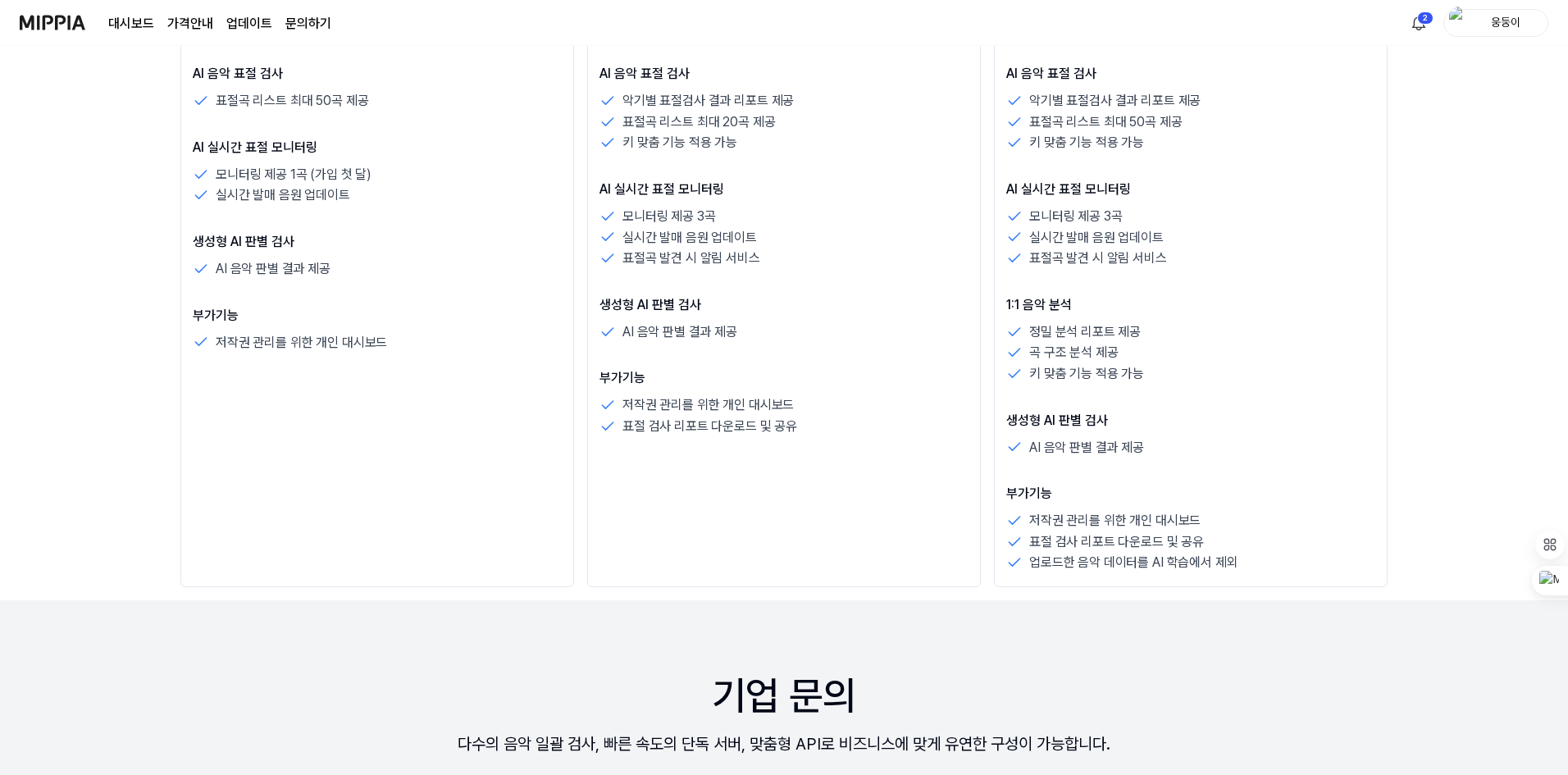
scroll to position [574, 0]
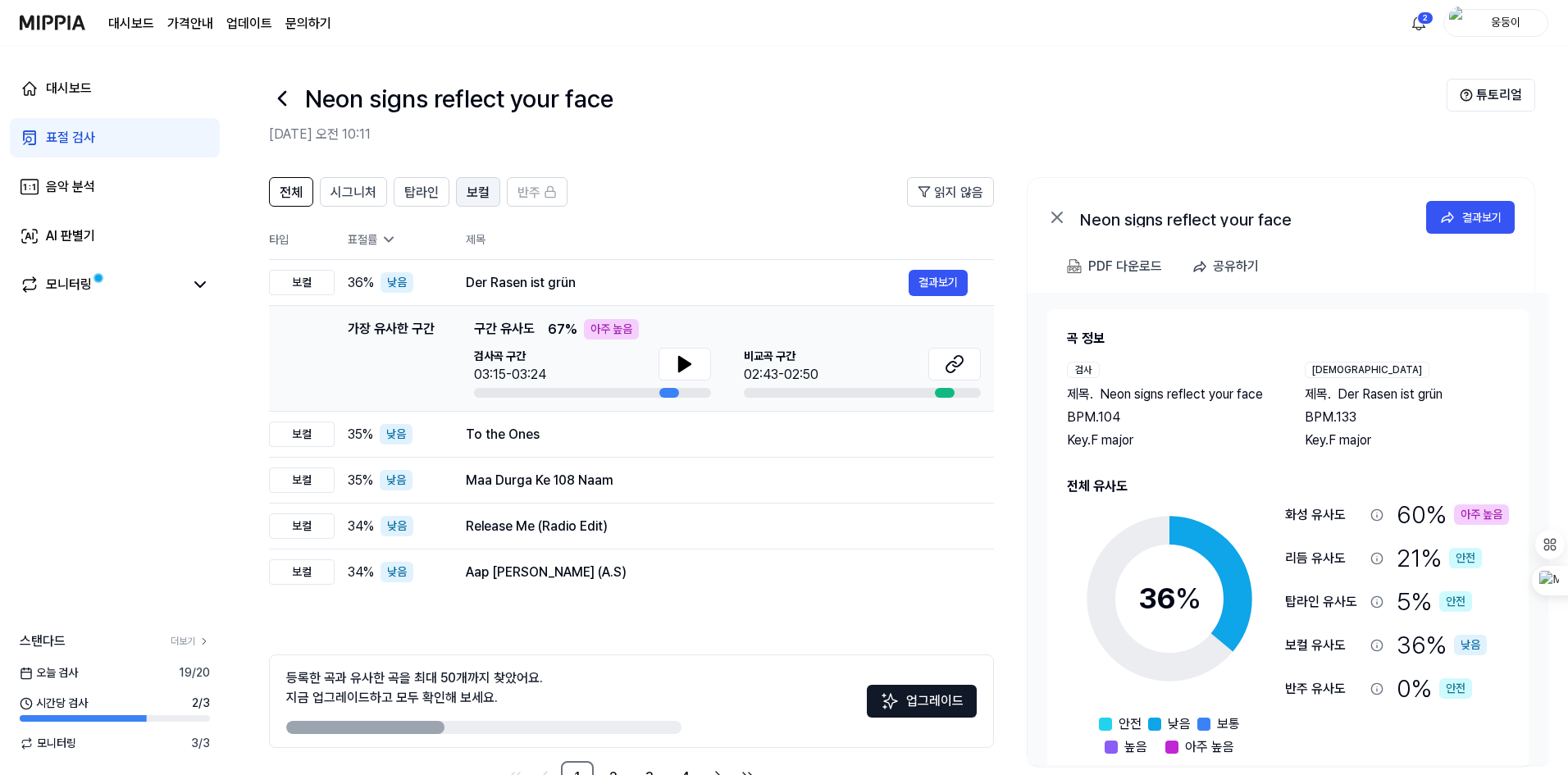
click at [488, 193] on button "보컬" at bounding box center [478, 192] width 44 height 30
click at [436, 197] on span "탑라인" at bounding box center [422, 193] width 35 height 20
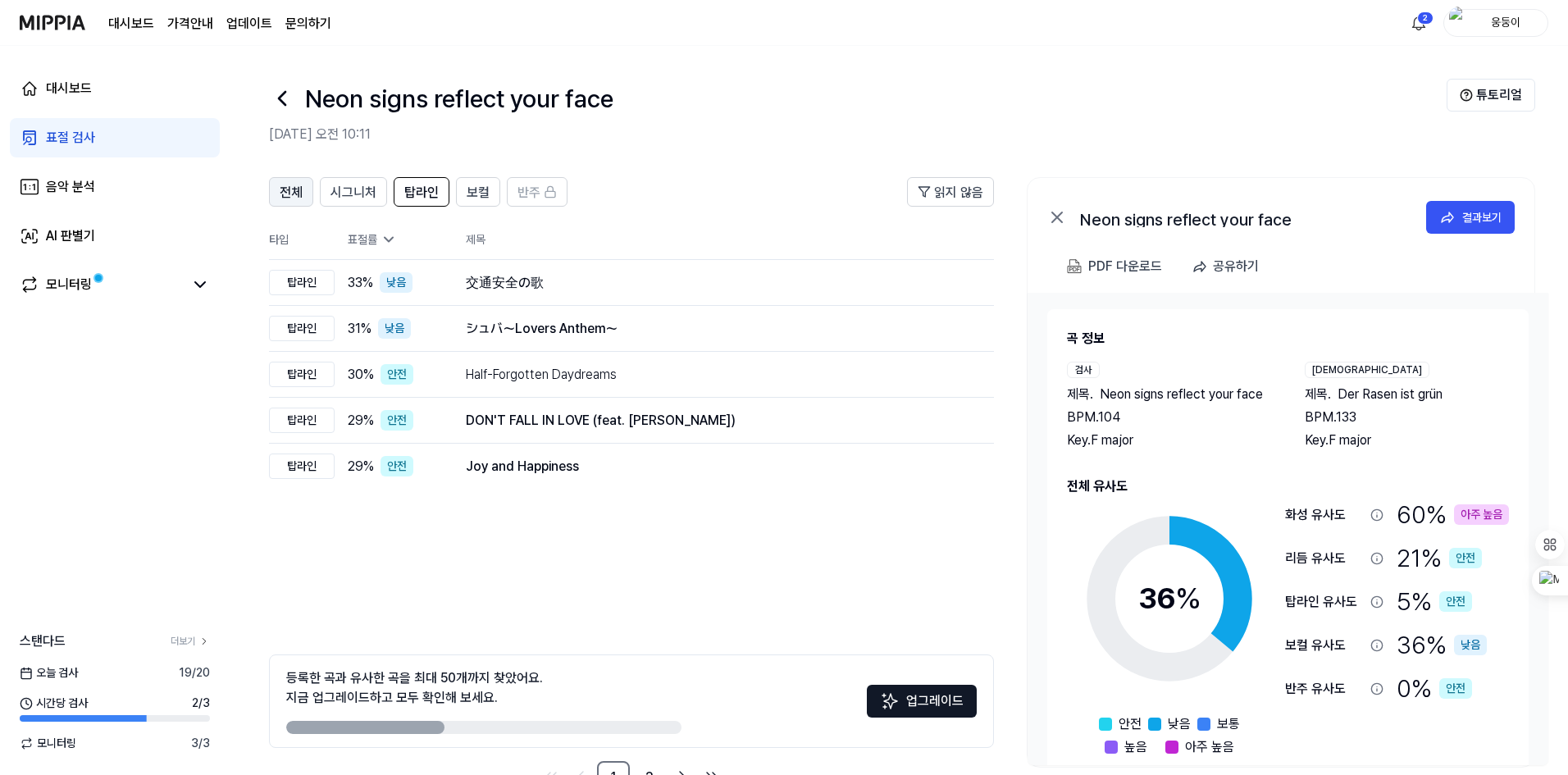
click at [296, 196] on span "전체" at bounding box center [292, 193] width 23 height 20
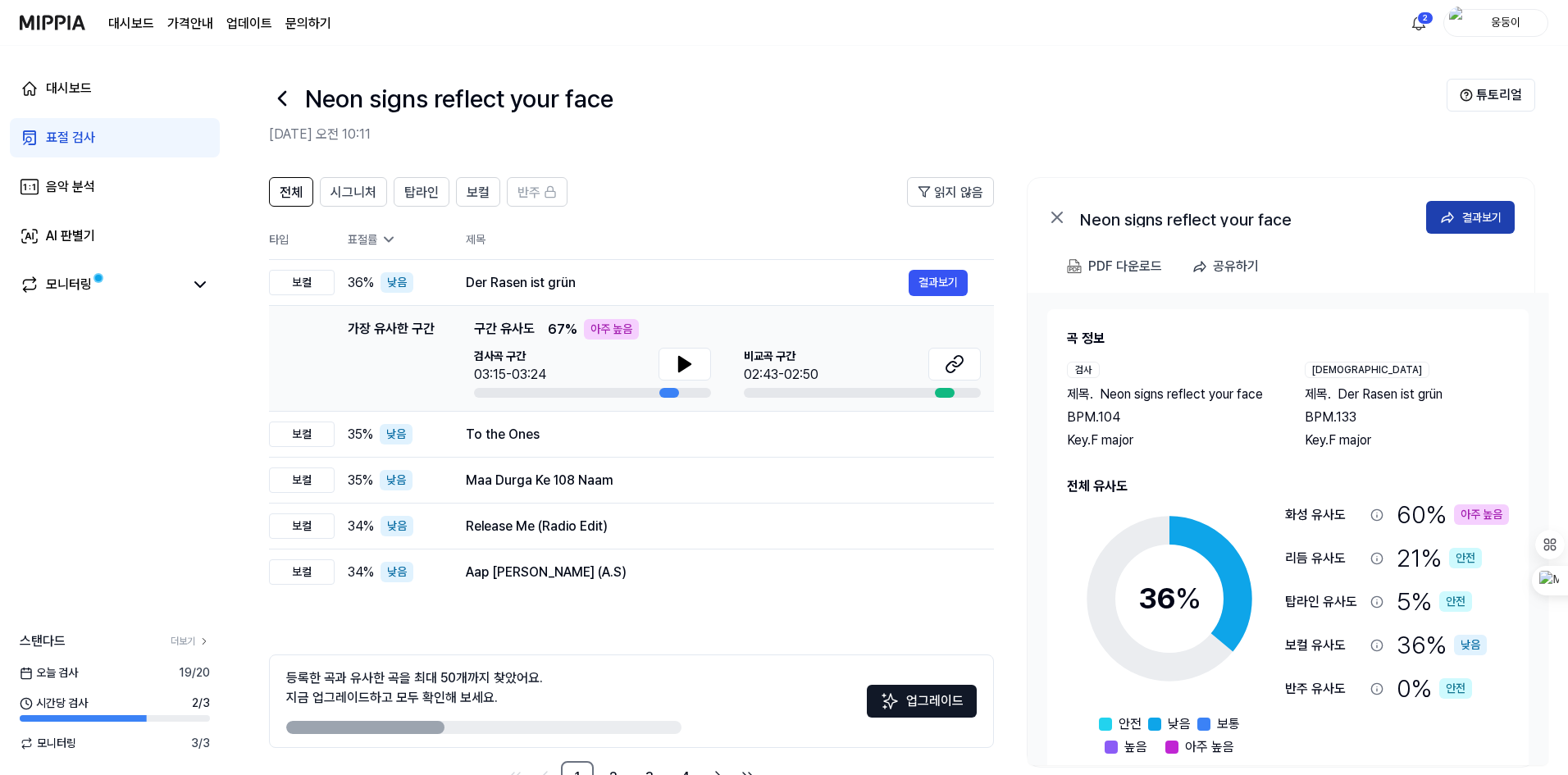
click at [1483, 210] on div "결과보기" at bounding box center [1482, 217] width 40 height 18
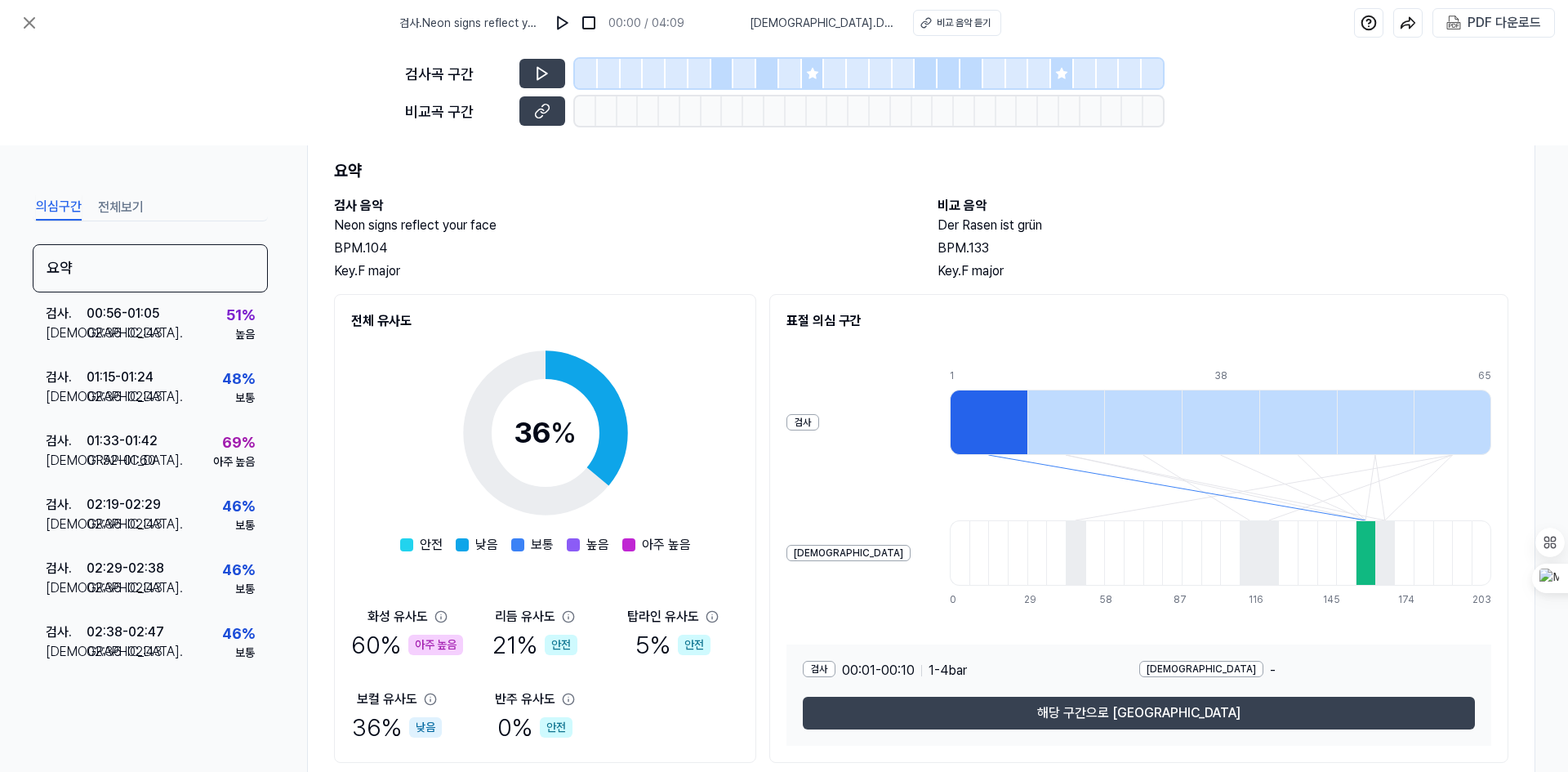
scroll to position [97, 0]
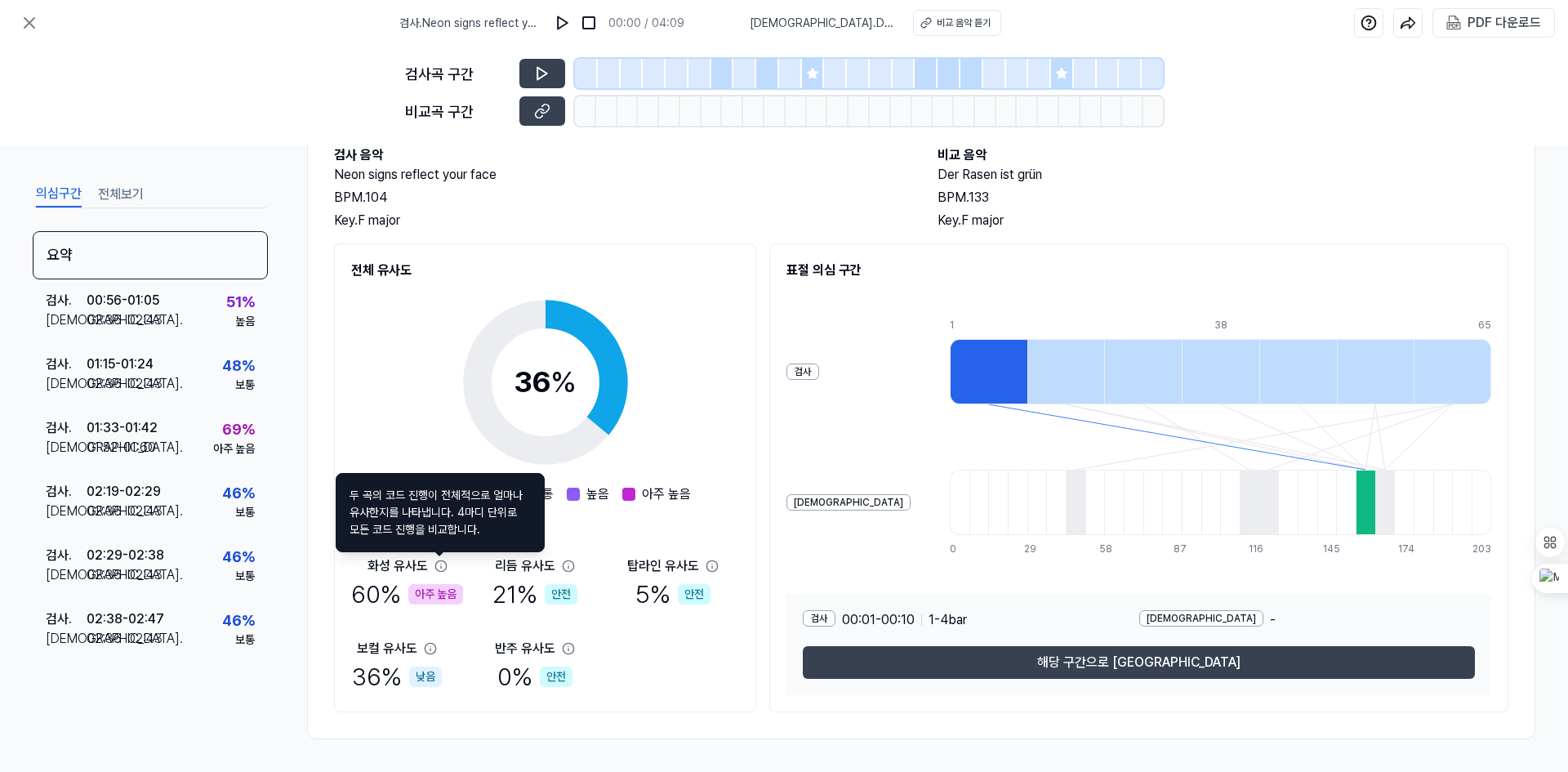
click at [442, 567] on icon at bounding box center [441, 566] width 13 height 13
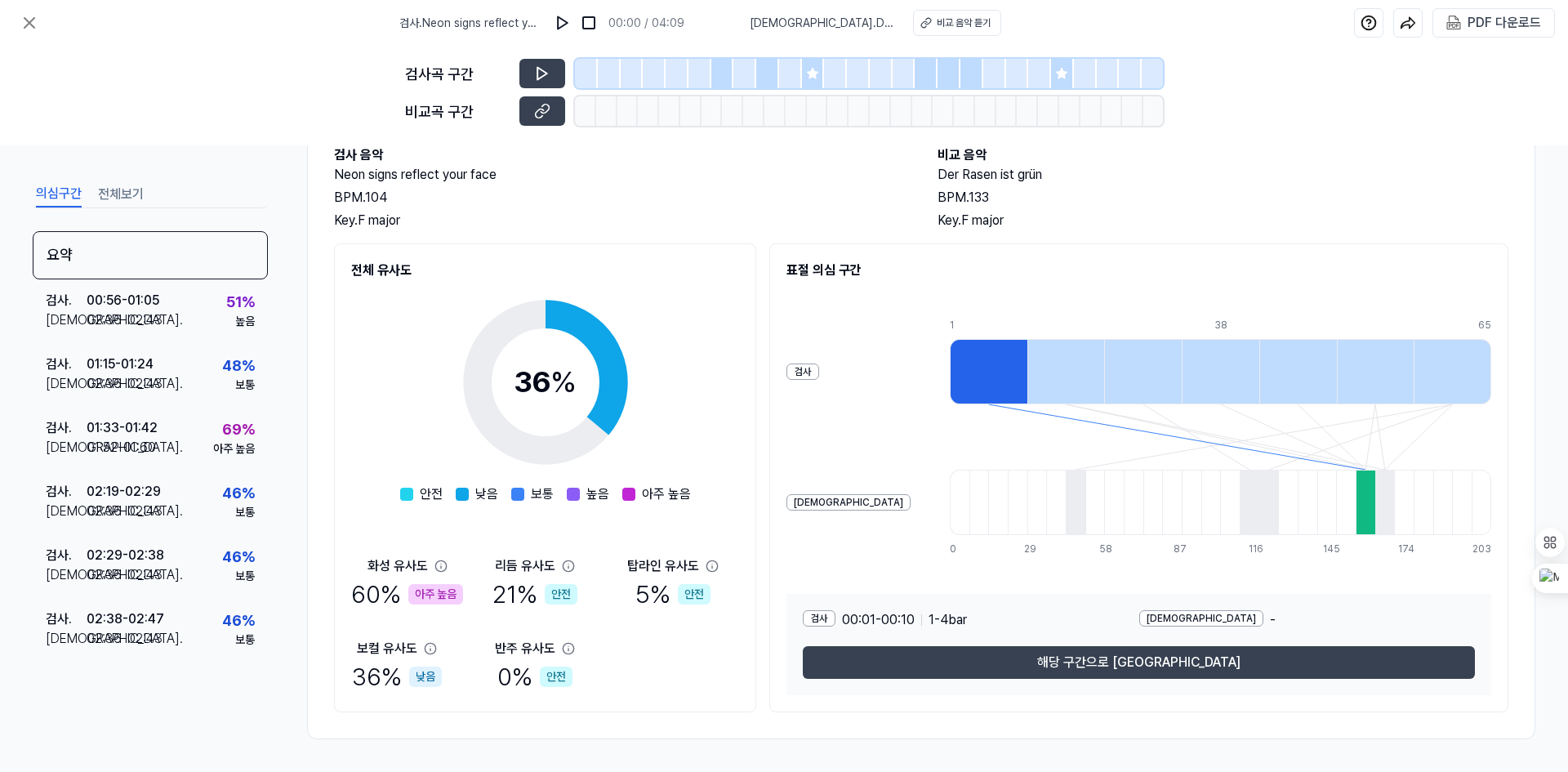
click at [435, 589] on div "아주 높음" at bounding box center [435, 594] width 55 height 21
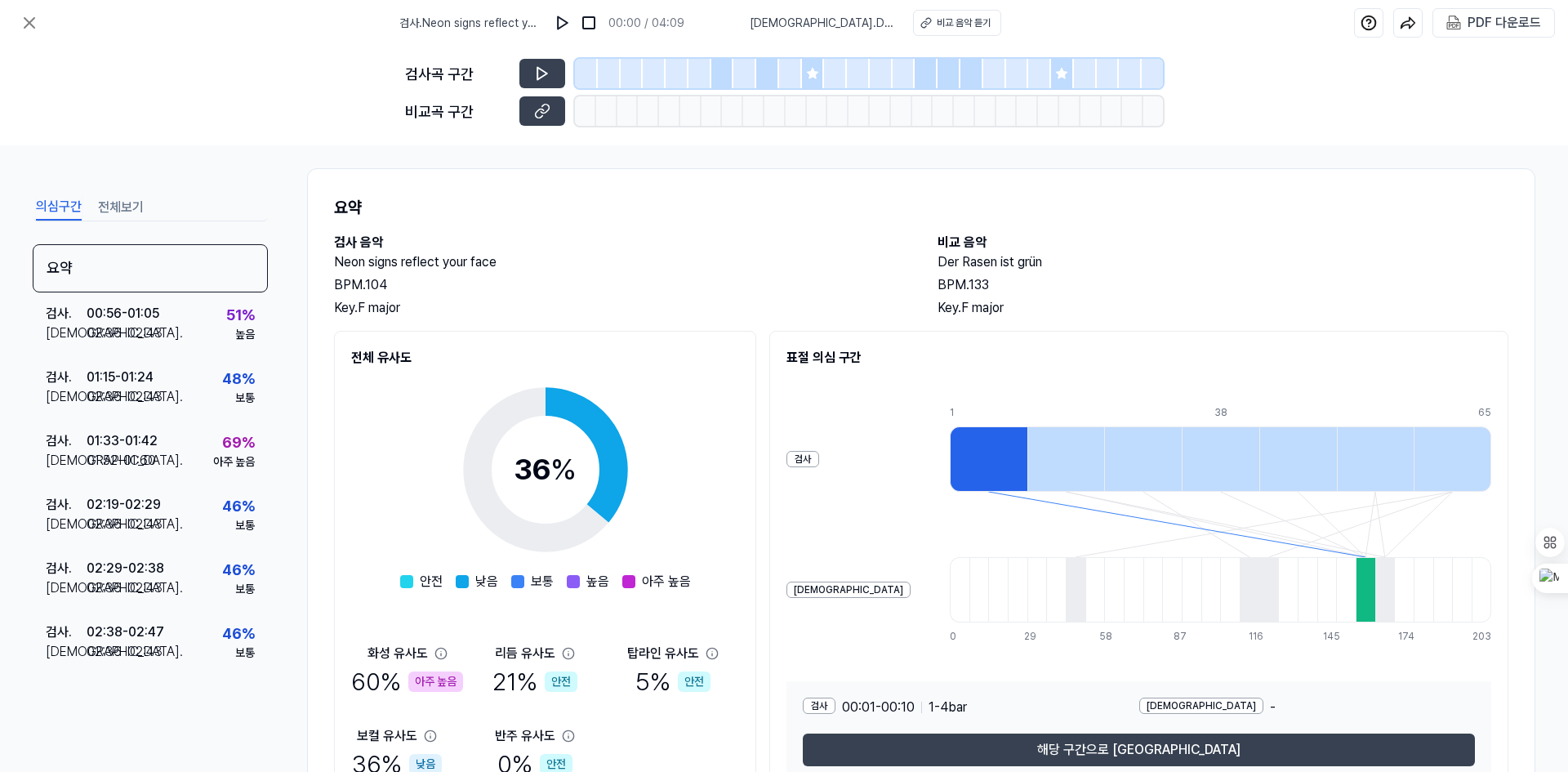
scroll to position [0, 0]
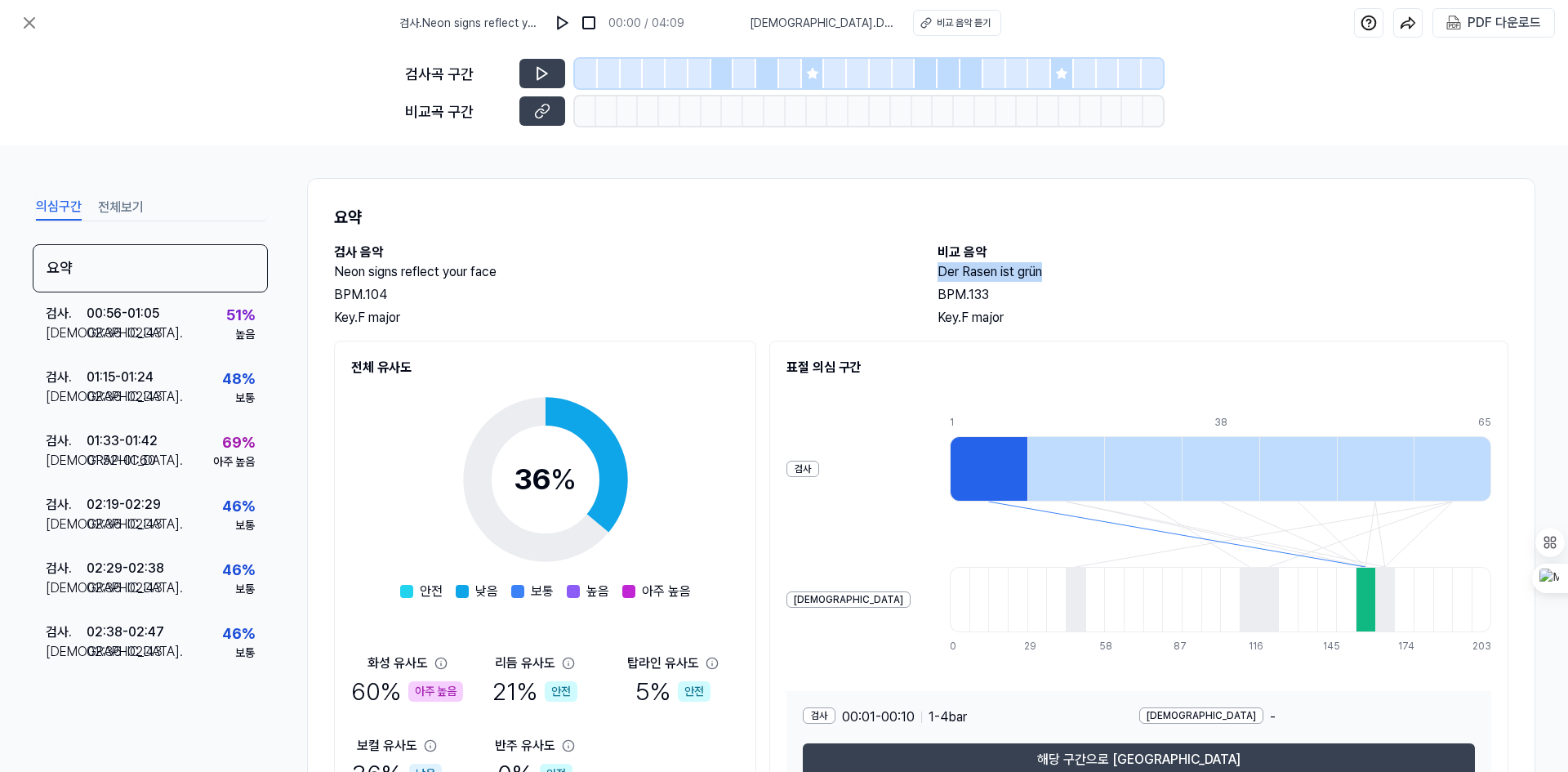
drag, startPoint x: 1046, startPoint y: 272, endPoint x: 932, endPoint y: 278, distance: 114.2
click at [932, 278] on div "검사 음악 Neon signs reflect your face BPM. 104 Key. F major 비교 음악 Der Rasen ist gr…" at bounding box center [921, 286] width 1174 height 85
copy h2 "Der Rasen ist grün"
click at [746, 549] on div "전체 유사도 36 % 안전 낮음 보통 높음 아주 높음 화성 유사도 60 % 아주 높음 리듬 유사도 21 % 안전 탑라인 유사도 5 % 안전 보…" at bounding box center [545, 575] width 422 height 469
